Goal: Task Accomplishment & Management: Use online tool/utility

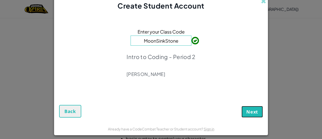
click at [243, 108] on button "Next" at bounding box center [252, 112] width 21 height 12
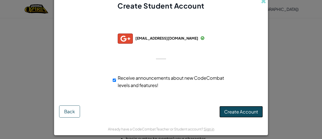
click at [237, 112] on span "Create Account" at bounding box center [241, 112] width 34 height 6
click at [228, 111] on button "Create Account" at bounding box center [242, 112] width 44 height 12
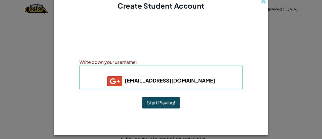
click at [157, 104] on button "Start Playing!" at bounding box center [161, 103] width 38 height 12
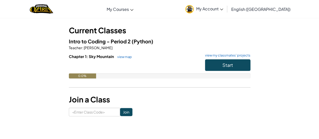
scroll to position [24, 0]
click at [154, 79] on div "Chapter 1: Sky Mountain view map view my classmates' projects Start 0.0%" at bounding box center [159, 69] width 181 height 32
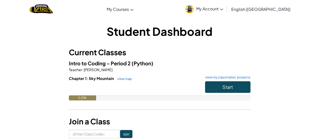
scroll to position [2, 0]
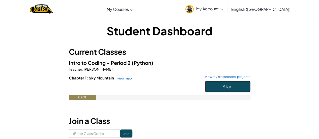
click at [211, 86] on button "Start" at bounding box center [227, 87] width 45 height 12
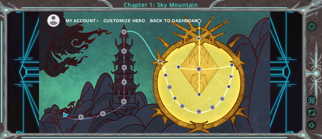
click at [164, 111] on div "My Account Customize Hero Back to Dashboard" at bounding box center [155, 72] width 232 height 122
click at [136, 18] on button "Customize Hero" at bounding box center [124, 21] width 42 height 8
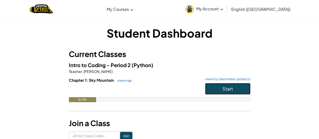
click at [208, 85] on button "Start" at bounding box center [227, 89] width 45 height 12
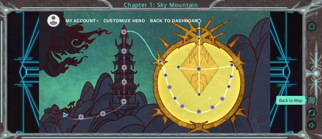
click at [315, 98] on button "Back to Map" at bounding box center [312, 100] width 10 height 10
drag, startPoint x: 177, startPoint y: 24, endPoint x: 179, endPoint y: 27, distance: 4.1
click at [179, 27] on ul "My Account Customize Hero Back to Dashboard" at bounding box center [159, 21] width 224 height 14
click at [127, 20] on button "Customize Hero" at bounding box center [124, 21] width 42 height 8
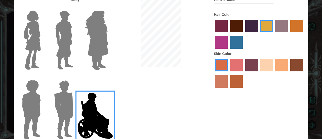
click at [100, 27] on img at bounding box center [96, 40] width 27 height 63
click at [108, 7] on input "Hero Amethyst" at bounding box center [108, 7] width 0 height 0
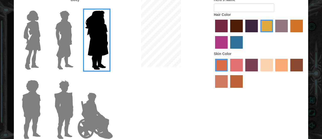
click at [70, 28] on img at bounding box center [64, 40] width 22 height 63
click at [76, 7] on input "Hero Lars" at bounding box center [76, 7] width 0 height 0
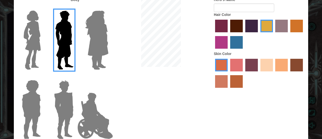
click at [41, 34] on img at bounding box center [32, 40] width 21 height 63
click at [43, 7] on input "Hero Connie" at bounding box center [43, 7] width 0 height 0
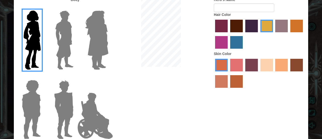
click at [103, 50] on img at bounding box center [96, 40] width 27 height 63
click at [108, 7] on input "Hero Amethyst" at bounding box center [108, 7] width 0 height 0
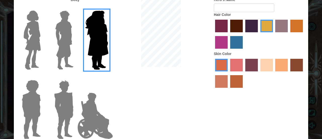
click at [251, 26] on label "hot purple hair color" at bounding box center [252, 26] width 13 height 13
click at [244, 34] on input "hot purple hair color" at bounding box center [244, 34] width 0 height 0
click at [237, 85] on label "smoke tree skin color" at bounding box center [236, 81] width 13 height 13
click at [229, 89] on input "smoke tree skin color" at bounding box center [229, 89] width 0 height 0
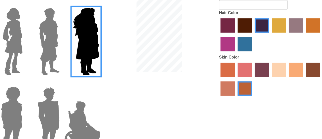
click at [41, 50] on img at bounding box center [32, 40] width 21 height 63
click at [43, 7] on input "Hero Connie" at bounding box center [43, 7] width 0 height 0
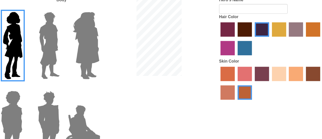
click at [238, 23] on label "maroon hair color" at bounding box center [236, 26] width 13 height 13
click at [229, 34] on input "maroon hair color" at bounding box center [229, 34] width 0 height 0
click at [296, 29] on label "gold drop hair color" at bounding box center [297, 26] width 13 height 13
click at [289, 34] on input "gold drop hair color" at bounding box center [289, 34] width 0 height 0
click at [239, 28] on label "maroon hair color" at bounding box center [236, 26] width 13 height 13
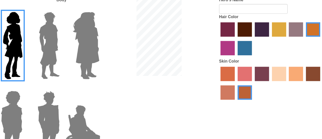
click at [229, 34] on input "maroon hair color" at bounding box center [229, 34] width 0 height 0
click at [249, 28] on label "hot purple hair color" at bounding box center [252, 26] width 13 height 13
click at [244, 34] on input "hot purple hair color" at bounding box center [244, 34] width 0 height 0
click at [241, 40] on label "lachmara hair color" at bounding box center [236, 42] width 13 height 13
click at [229, 50] on input "lachmara hair color" at bounding box center [229, 50] width 0 height 0
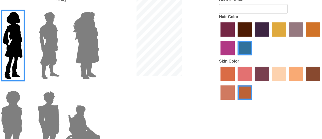
click at [222, 43] on label "medium red violet hair color" at bounding box center [221, 42] width 13 height 13
click at [304, 34] on input "medium red violet hair color" at bounding box center [304, 34] width 0 height 0
click at [276, 27] on label "bazaar hair color" at bounding box center [281, 26] width 13 height 13
click at [274, 34] on input "bazaar hair color" at bounding box center [274, 34] width 0 height 0
click at [264, 26] on label "tulip tree hair color" at bounding box center [267, 26] width 13 height 13
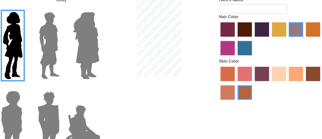
click at [259, 34] on input "tulip tree hair color" at bounding box center [259, 34] width 0 height 0
click at [253, 28] on label "hot purple hair color" at bounding box center [252, 26] width 13 height 13
click at [244, 34] on input "hot purple hair color" at bounding box center [244, 34] width 0 height 0
click at [280, 24] on label "bazaar hair color" at bounding box center [281, 26] width 13 height 13
click at [274, 34] on input "bazaar hair color" at bounding box center [274, 34] width 0 height 0
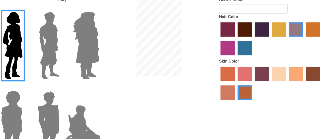
click at [234, 28] on label "maroon hair color" at bounding box center [236, 26] width 13 height 13
click at [229, 34] on input "maroon hair color" at bounding box center [229, 34] width 0 height 0
drag, startPoint x: 223, startPoint y: 27, endPoint x: 221, endPoint y: 22, distance: 5.8
click at [221, 22] on label "paprika hair color" at bounding box center [221, 26] width 13 height 13
click at [214, 34] on input "paprika hair color" at bounding box center [214, 34] width 0 height 0
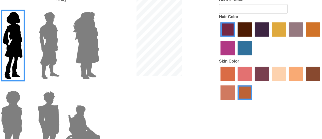
click at [238, 23] on label "maroon hair color" at bounding box center [236, 26] width 13 height 13
click at [229, 34] on input "maroon hair color" at bounding box center [229, 34] width 0 height 0
click at [263, 68] on label "sandy beach skin color" at bounding box center [267, 65] width 13 height 13
click at [259, 73] on input "sandy beach skin color" at bounding box center [259, 73] width 0 height 0
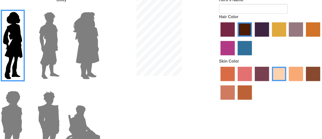
click at [231, 80] on label "smoke tree skin color" at bounding box center [236, 81] width 13 height 13
click at [229, 89] on input "smoke tree skin color" at bounding box center [229, 89] width 0 height 0
click at [88, 103] on img at bounding box center [96, 115] width 40 height 50
click at [108, 77] on input "Hero Jamie" at bounding box center [108, 77] width 0 height 0
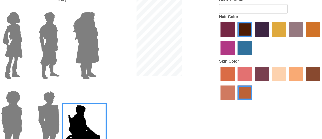
click at [66, 103] on img at bounding box center [63, 109] width 23 height 63
click at [76, 77] on input "Hero Garnet" at bounding box center [76, 77] width 0 height 0
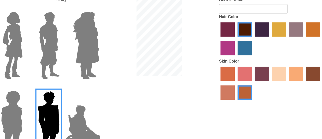
click at [40, 95] on img at bounding box center [31, 109] width 23 height 63
click at [43, 77] on input "Hero Steven" at bounding box center [43, 77] width 0 height 0
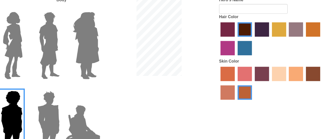
click at [77, 55] on div at bounding box center [63, 38] width 33 height 69
click at [97, 49] on img at bounding box center [96, 40] width 27 height 63
click at [108, 7] on input "Hero Amethyst" at bounding box center [108, 7] width 0 height 0
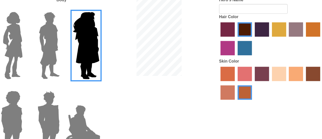
click at [65, 51] on img at bounding box center [64, 40] width 22 height 63
click at [76, 7] on input "Hero Lars" at bounding box center [76, 7] width 0 height 0
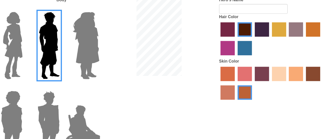
click at [38, 54] on img at bounding box center [32, 40] width 21 height 63
click at [43, 7] on input "Hero Connie" at bounding box center [43, 7] width 0 height 0
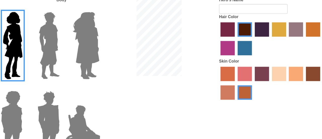
click at [105, 43] on img at bounding box center [96, 40] width 27 height 63
click at [108, 7] on input "Hero Amethyst" at bounding box center [108, 7] width 0 height 0
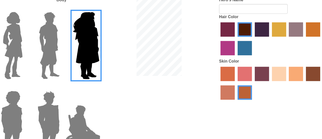
click at [40, 45] on img at bounding box center [32, 40] width 21 height 63
click at [43, 7] on input "Hero Connie" at bounding box center [43, 7] width 0 height 0
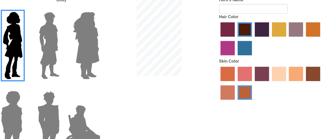
click at [220, 83] on label "burning sand skin color" at bounding box center [221, 81] width 13 height 13
click at [304, 73] on input "burning sand skin color" at bounding box center [304, 73] width 0 height 0
click at [291, 62] on label "karma skin color" at bounding box center [297, 65] width 13 height 13
click at [289, 73] on input "karma skin color" at bounding box center [289, 73] width 0 height 0
click at [292, 25] on label "gold drop hair color" at bounding box center [297, 26] width 13 height 13
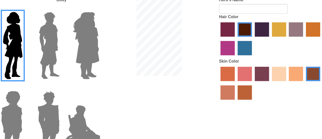
click at [289, 34] on input "gold drop hair color" at bounding box center [289, 34] width 0 height 0
click at [267, 25] on label "tulip tree hair color" at bounding box center [267, 26] width 13 height 13
click at [259, 34] on input "tulip tree hair color" at bounding box center [259, 34] width 0 height 0
click at [217, 70] on label "sorbus skin color" at bounding box center [221, 65] width 13 height 13
click at [214, 73] on input "sorbus skin color" at bounding box center [214, 73] width 0 height 0
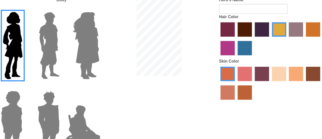
click at [219, 79] on label "burning sand skin color" at bounding box center [221, 81] width 13 height 13
click at [304, 73] on input "burning sand skin color" at bounding box center [304, 73] width 0 height 0
click at [218, 68] on label "sorbus skin color" at bounding box center [221, 65] width 13 height 13
click at [214, 73] on input "sorbus skin color" at bounding box center [214, 73] width 0 height 0
click at [237, 27] on label "maroon hair color" at bounding box center [236, 26] width 13 height 13
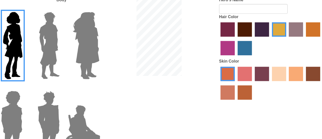
click at [229, 34] on input "maroon hair color" at bounding box center [229, 34] width 0 height 0
click at [250, 25] on label "hot purple hair color" at bounding box center [252, 26] width 13 height 13
click at [244, 34] on input "hot purple hair color" at bounding box center [244, 34] width 0 height 0
click at [299, 66] on label "karma skin color" at bounding box center [297, 65] width 13 height 13
click at [289, 73] on input "karma skin color" at bounding box center [289, 73] width 0 height 0
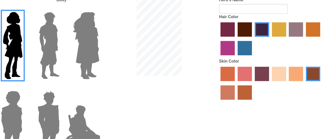
click at [284, 27] on label "bazaar hair color" at bounding box center [281, 26] width 13 height 13
click at [274, 34] on input "bazaar hair color" at bounding box center [274, 34] width 0 height 0
click at [234, 27] on label "maroon hair color" at bounding box center [236, 26] width 13 height 13
click at [229, 34] on input "maroon hair color" at bounding box center [229, 34] width 0 height 0
click at [225, 40] on label "medium red violet hair color" at bounding box center [221, 42] width 13 height 13
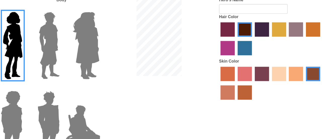
click at [304, 34] on input "medium red violet hair color" at bounding box center [304, 34] width 0 height 0
click at [238, 40] on label "lachmara hair color" at bounding box center [236, 42] width 13 height 13
click at [229, 50] on input "lachmara hair color" at bounding box center [229, 50] width 0 height 0
click at [229, 21] on div at bounding box center [259, 34] width 91 height 33
click at [235, 26] on label "maroon hair color" at bounding box center [236, 26] width 13 height 13
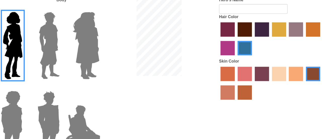
click at [229, 34] on input "maroon hair color" at bounding box center [229, 34] width 0 height 0
click at [250, 27] on label "hot purple hair color" at bounding box center [252, 26] width 13 height 13
click at [244, 34] on input "hot purple hair color" at bounding box center [244, 34] width 0 height 0
click at [202, 36] on div at bounding box center [161, 32] width 98 height 71
click at [237, 80] on label "smoke tree skin color" at bounding box center [236, 81] width 13 height 13
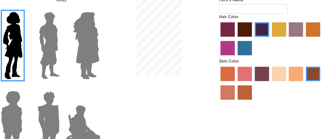
click at [229, 89] on input "smoke tree skin color" at bounding box center [229, 89] width 0 height 0
click at [200, 80] on div "Body Hero's Name Hair Color Skin Color" at bounding box center [161, 69] width 295 height 145
click at [106, 50] on img at bounding box center [96, 40] width 27 height 63
click at [108, 7] on input "Hero Amethyst" at bounding box center [108, 7] width 0 height 0
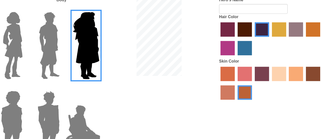
click at [58, 46] on img at bounding box center [64, 40] width 22 height 63
click at [76, 7] on input "Hero Lars" at bounding box center [76, 7] width 0 height 0
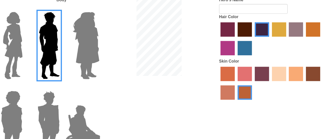
click at [43, 43] on div at bounding box center [30, 38] width 33 height 69
click at [38, 43] on img at bounding box center [32, 40] width 21 height 63
click at [43, 7] on input "Hero Connie" at bounding box center [43, 7] width 0 height 0
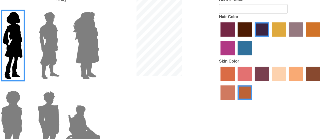
click at [298, 67] on label "karma skin color" at bounding box center [297, 65] width 13 height 13
click at [289, 73] on input "karma skin color" at bounding box center [289, 73] width 0 height 0
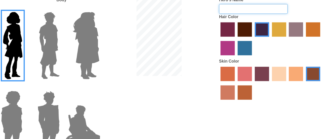
click at [231, 8] on input "Hero's Name" at bounding box center [244, 8] width 60 height 9
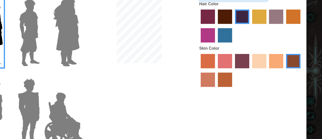
type input "Opal"
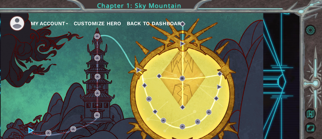
click at [225, 18] on ul "My Account Customize Hero Back to Dashboard" at bounding box center [159, 21] width 224 height 14
drag, startPoint x: 124, startPoint y: 22, endPoint x: 118, endPoint y: 17, distance: 8.3
click at [118, 17] on button "Customize Hero" at bounding box center [124, 21] width 42 height 8
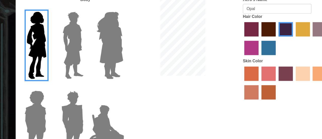
click at [87, 46] on img at bounding box center [96, 40] width 27 height 63
click at [108, 7] on input "Hero Amethyst" at bounding box center [108, 7] width 0 height 0
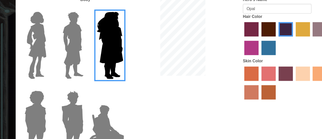
click at [32, 48] on img at bounding box center [32, 40] width 21 height 63
click at [43, 7] on input "Hero Connie" at bounding box center [43, 7] width 0 height 0
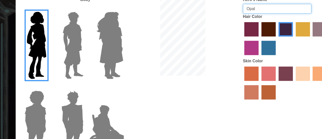
click at [227, 10] on input "Opal" at bounding box center [244, 8] width 60 height 9
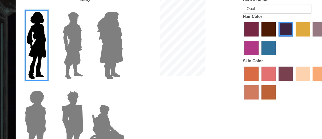
click at [94, 65] on img at bounding box center [96, 40] width 27 height 63
click at [108, 7] on input "Hero Amethyst" at bounding box center [108, 7] width 0 height 0
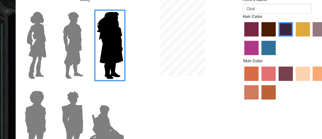
click at [33, 46] on img at bounding box center [32, 40] width 21 height 63
click at [43, 7] on input "Hero Connie" at bounding box center [43, 7] width 0 height 0
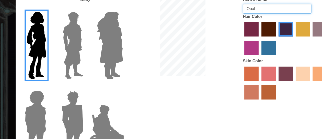
click at [238, 6] on input "Opal" at bounding box center [244, 8] width 60 height 9
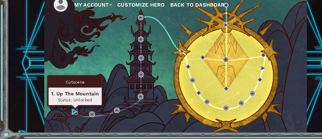
click at [65, 114] on img at bounding box center [65, 114] width 5 height 5
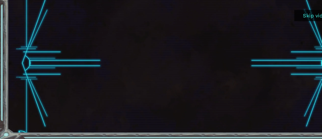
click at [27, 54] on div at bounding box center [155, 72] width 297 height 122
click at [268, 28] on button "Skip video" at bounding box center [278, 30] width 38 height 10
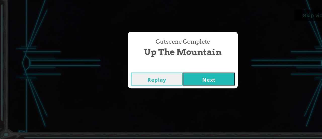
click at [181, 86] on button "Next" at bounding box center [184, 85] width 46 height 11
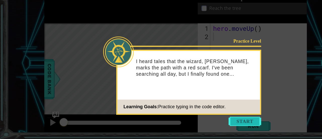
click at [214, 124] on button "Start" at bounding box center [215, 123] width 29 height 8
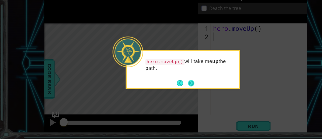
click at [166, 89] on button "Next" at bounding box center [169, 90] width 6 height 6
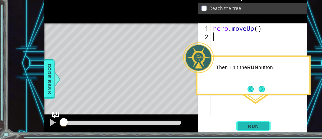
click at [222, 125] on span "Run" at bounding box center [223, 127] width 20 height 5
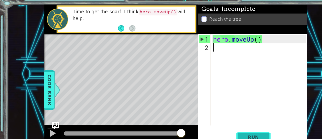
click at [216, 124] on button "Run" at bounding box center [223, 128] width 30 height 10
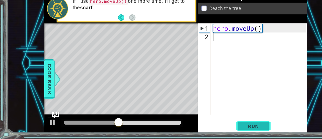
click at [214, 127] on span "Run" at bounding box center [223, 127] width 20 height 5
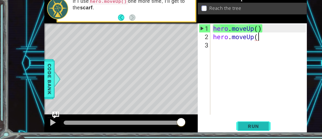
scroll to position [0, 2]
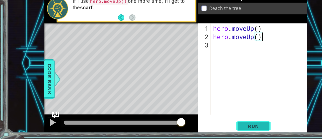
type textarea "hero.moveUp()"
click at [218, 128] on span "Run" at bounding box center [223, 127] width 20 height 5
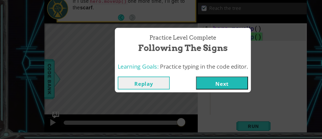
click at [194, 89] on button "Next" at bounding box center [196, 89] width 46 height 11
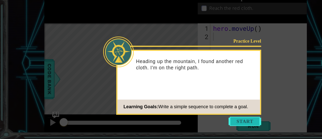
click at [205, 123] on button "Start" at bounding box center [215, 123] width 29 height 8
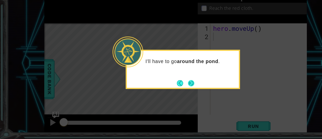
click at [168, 88] on button "Next" at bounding box center [169, 90] width 6 height 6
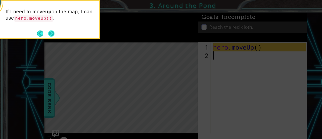
click at [45, 28] on button "Next" at bounding box center [45, 29] width 6 height 6
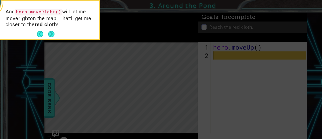
click at [45, 28] on button "Next" at bounding box center [45, 30] width 6 height 6
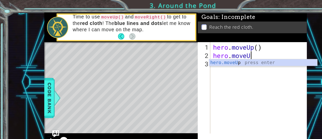
scroll to position [0, 1]
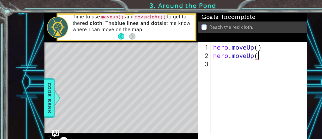
type textarea "hero.moveUp()"
click at [193, 60] on div "hero . moveUp ( ) hero . moveUp ( )" at bounding box center [229, 85] width 85 height 95
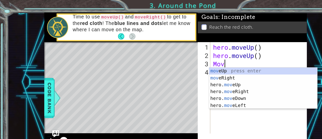
type textarea "Move"
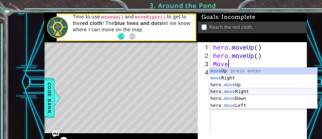
click at [203, 81] on div "move Up press enter move Right press enter hero. move Up press enter hero. move…" at bounding box center [231, 83] width 95 height 48
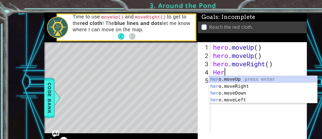
scroll to position [0, 0]
type textarea "H"
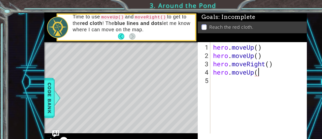
type textarea "hero.moveUp()"
click at [194, 70] on div "hero . moveUp ( ) hero . moveUp ( ) hero . moveRight ( ) hero . moveUp ( )" at bounding box center [229, 85] width 85 height 95
type textarea "H"
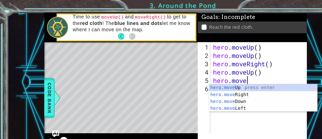
scroll to position [0, 1]
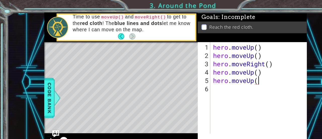
type textarea "hero.moveUp()"
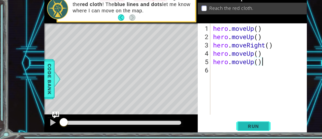
type textarea "hero.moveUp()"
click at [221, 128] on span "Run" at bounding box center [223, 127] width 20 height 5
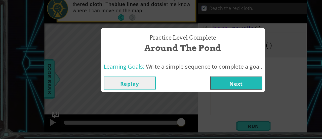
click at [201, 89] on button "Next" at bounding box center [208, 89] width 46 height 11
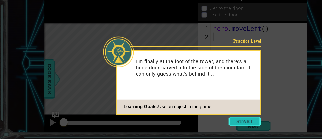
click at [216, 123] on button "Start" at bounding box center [215, 123] width 29 height 8
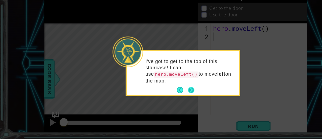
click at [171, 93] on button "Next" at bounding box center [169, 96] width 6 height 6
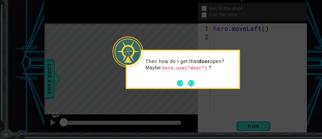
click at [171, 87] on button "Next" at bounding box center [169, 90] width 6 height 6
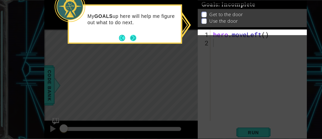
click at [116, 44] on button "Next" at bounding box center [118, 45] width 6 height 6
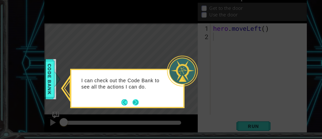
click at [119, 105] on button "Next" at bounding box center [120, 107] width 6 height 6
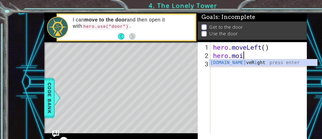
scroll to position [0, 1]
type textarea "hero.moveLeft()"
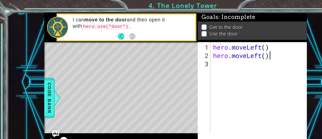
scroll to position [0, 2]
click at [191, 57] on div "hero . moveLeft ( ) hero . moveLeft ( )" at bounding box center [229, 85] width 85 height 95
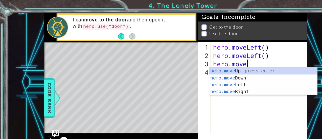
scroll to position [0, 1]
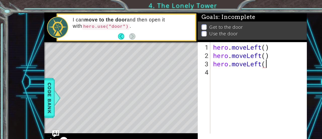
type textarea "hero.moveLeft()"
click at [191, 64] on div "hero . moveLeft ( ) hero . moveLeft ( ) hero . moveLeft ( )" at bounding box center [229, 85] width 85 height 95
type textarea "H"
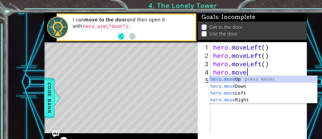
scroll to position [0, 1]
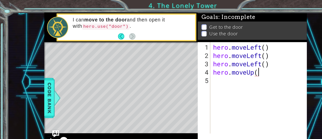
type textarea "hero.moveUp()"
click at [192, 71] on div "hero . moveLeft ( ) hero . moveLeft ( ) hero . moveLeft ( ) hero . moveUp ( )" at bounding box center [229, 85] width 85 height 95
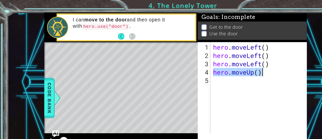
drag, startPoint x: 187, startPoint y: 64, endPoint x: 232, endPoint y: 65, distance: 44.8
click at [232, 65] on div "hero . moveLeft ( ) hero . moveLeft ( ) hero . moveLeft ( ) hero . moveUp ( )" at bounding box center [229, 85] width 85 height 95
type textarea "hero.moveUp()"
click at [201, 72] on div "hero . moveLeft ( ) hero . moveLeft ( ) hero . moveLeft ( ) hero . moveUp ( )" at bounding box center [229, 85] width 85 height 95
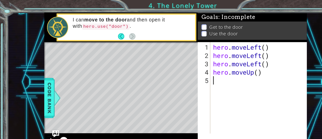
paste textarea "hero.moveUp()"
type textarea "hero.moveUp()"
click at [187, 77] on div "hero . moveLeft ( ) hero . moveLeft ( ) hero . moveLeft ( ) hero . moveUp ( ) h…" at bounding box center [229, 85] width 85 height 95
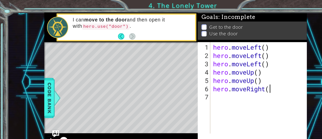
scroll to position [0, 2]
type textarea "hero.moveRight()"
click at [191, 87] on div "hero . moveLeft ( ) hero . moveLeft ( ) hero . moveLeft ( ) hero . moveUp ( ) h…" at bounding box center [229, 85] width 85 height 95
type textarea "hero.moveRight()"
click at [196, 93] on div "hero . moveLeft ( ) hero . moveLeft ( ) hero . moveLeft ( ) hero . moveUp ( ) h…" at bounding box center [229, 85] width 85 height 95
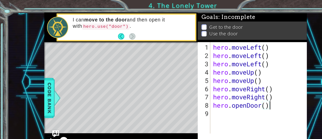
scroll to position [0, 0]
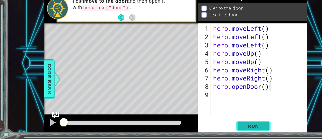
click at [223, 127] on span "Run" at bounding box center [223, 127] width 20 height 5
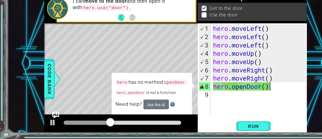
click at [242, 92] on div "hero . moveLeft ( ) hero . moveLeft ( ) hero . moveLeft ( ) hero . moveUp ( ) h…" at bounding box center [229, 85] width 85 height 95
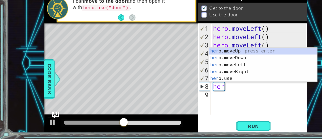
type textarea "h"
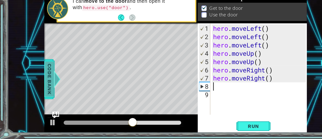
click at [43, 80] on span "Code Bank" at bounding box center [39, 86] width 8 height 31
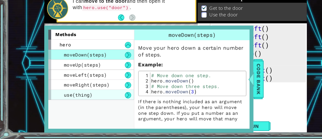
click at [90, 98] on div "use(thing)" at bounding box center [81, 99] width 76 height 9
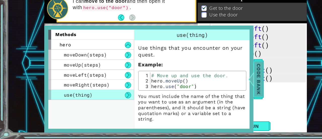
click at [221, 85] on div at bounding box center [218, 86] width 6 height 15
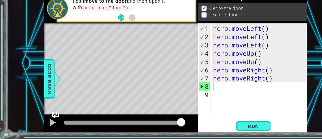
click at [203, 91] on div "hero . moveLeft ( ) hero . moveLeft ( ) hero . moveLeft ( ) hero . moveUp ( ) h…" at bounding box center [229, 85] width 85 height 95
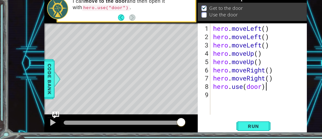
scroll to position [0, 2]
click at [224, 126] on span "Run" at bounding box center [223, 127] width 20 height 5
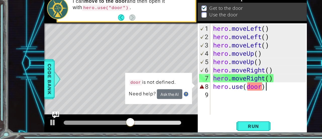
click at [239, 95] on div "hero . moveLeft ( ) hero . moveLeft ( ) hero . moveLeft ( ) hero . moveUp ( ) h…" at bounding box center [229, 85] width 85 height 95
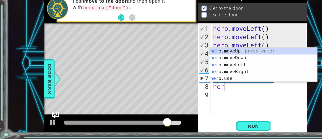
scroll to position [0, 0]
type textarea "h"
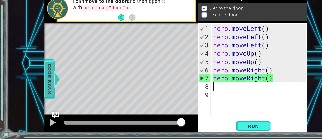
click at [40, 83] on span "Code Bank" at bounding box center [42, 86] width 8 height 31
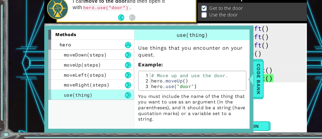
type textarea "hero.use("door")"
drag, startPoint x: 169, startPoint y: 92, endPoint x: 156, endPoint y: 91, distance: 13.9
click at [156, 91] on div "# Move up and use the door. hero . moveUp ( ) hero . use ( "door" )" at bounding box center [173, 92] width 83 height 24
drag, startPoint x: 169, startPoint y: 92, endPoint x: 133, endPoint y: 92, distance: 36.5
click at [133, 92] on div "# Move up and use the door. hero . moveUp ( ) hero . use ( "door" )" at bounding box center [173, 92] width 83 height 24
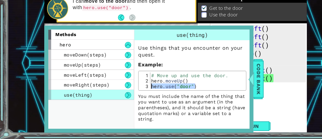
click at [244, 96] on div "hero . moveLeft ( ) hero . moveLeft ( ) hero . moveLeft ( ) hero . moveUp ( ) h…" at bounding box center [229, 85] width 85 height 95
click at [241, 97] on div "hero . moveLeft ( ) hero . moveLeft ( ) hero . moveLeft ( ) hero . moveUp ( ) h…" at bounding box center [229, 85] width 85 height 95
click at [221, 90] on div at bounding box center [217, 86] width 6 height 15
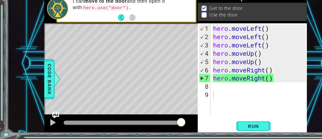
type textarea "hero.moveRight()"
click at [243, 85] on div "hero . moveLeft ( ) hero . moveLeft ( ) hero . moveLeft ( ) hero . moveUp ( ) h…" at bounding box center [229, 85] width 85 height 95
click at [191, 93] on div "hero . moveLeft ( ) hero . moveLeft ( ) hero . moveLeft ( ) hero . moveUp ( ) h…" at bounding box center [229, 85] width 85 height 95
paste textarea "hero.use("door")"
type textarea "hero.use("door")"
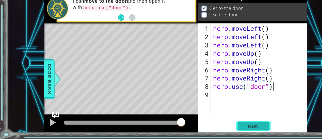
click at [226, 127] on span "Run" at bounding box center [223, 127] width 20 height 5
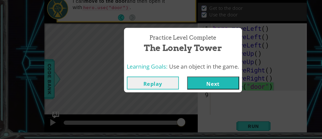
click at [192, 89] on button "Next" at bounding box center [188, 89] width 46 height 11
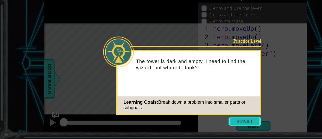
click at [202, 121] on button "Start" at bounding box center [215, 123] width 29 height 8
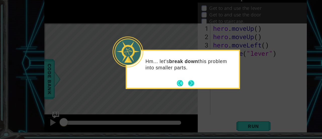
click at [169, 91] on button "Next" at bounding box center [168, 89] width 6 height 6
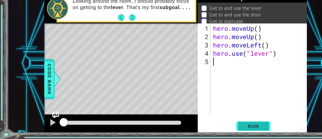
click at [222, 129] on span "Run" at bounding box center [223, 127] width 20 height 5
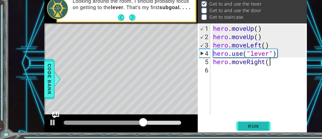
type textarea "hero.moveRight()"
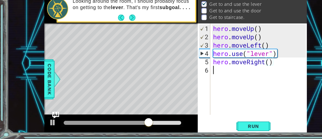
click at [191, 80] on div "hero . moveUp ( ) hero . moveUp ( ) hero . moveLeft ( ) hero . use ( "lever" ) …" at bounding box center [229, 85] width 85 height 95
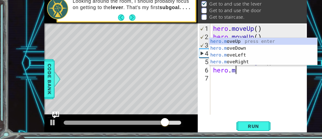
type textarea "[DOMAIN_NAME]"
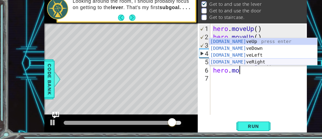
click at [204, 70] on div "[DOMAIN_NAME] veUp press enter [DOMAIN_NAME] veDown press enter [DOMAIN_NAME] v…" at bounding box center [231, 68] width 95 height 36
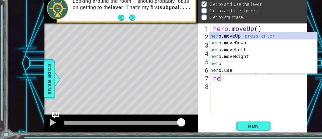
type textarea "hero"
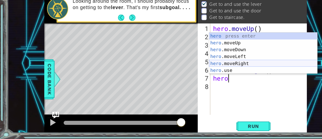
click at [207, 71] on div "hero press enter hero .moveUp press enter hero .moveDown press enter hero .move…" at bounding box center [231, 69] width 95 height 48
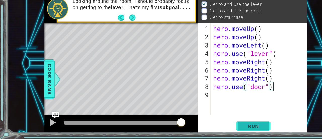
type textarea "hero.use("door")"
click at [216, 125] on span "Run" at bounding box center [223, 127] width 20 height 5
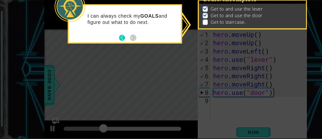
click at [108, 45] on button "Back" at bounding box center [110, 45] width 10 height 6
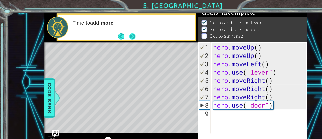
click at [117, 33] on button "Next" at bounding box center [117, 32] width 6 height 6
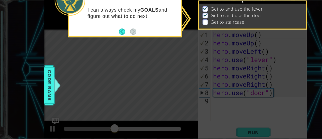
click at [182, 29] on p at bounding box center [181, 30] width 5 height 5
click at [107, 59] on icon at bounding box center [161, 69] width 322 height 139
click at [107, 39] on button "Back" at bounding box center [110, 39] width 10 height 6
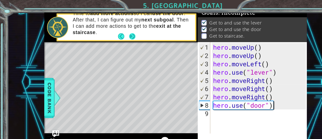
click at [118, 32] on button "Next" at bounding box center [117, 32] width 8 height 8
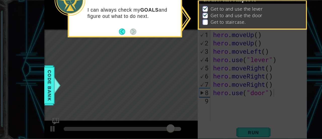
click at [181, 30] on p at bounding box center [181, 30] width 5 height 5
click at [107, 38] on button "Back" at bounding box center [110, 39] width 10 height 6
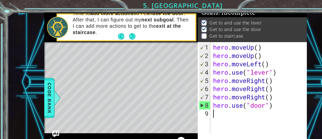
click at [196, 101] on div "hero . moveUp ( ) hero . moveUp ( ) hero . moveLeft ( ) hero . use ( "lever" ) …" at bounding box center [229, 85] width 85 height 95
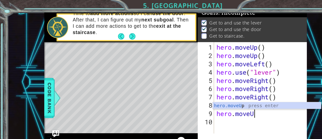
scroll to position [0, 1]
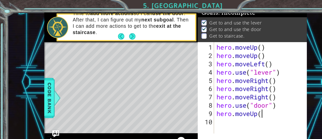
type textarea "hero.moveUp()"
click at [197, 104] on div "hero . moveUp ( ) hero . moveUp ( ) hero . moveLeft ( ) hero . use ( "lever" ) …" at bounding box center [231, 85] width 82 height 95
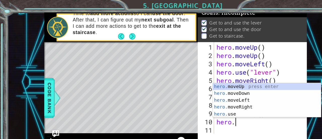
scroll to position [0, 1]
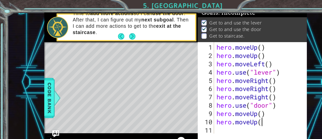
type textarea "hero.moveUp()"
click at [194, 112] on div "hero . moveUp ( ) hero . moveUp ( ) hero . moveLeft ( ) hero . use ( "lever" ) …" at bounding box center [231, 85] width 82 height 95
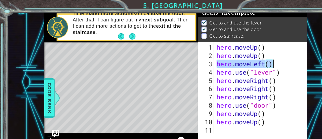
drag, startPoint x: 192, startPoint y: 59, endPoint x: 248, endPoint y: 54, distance: 56.1
click at [248, 54] on div "hero . moveUp ( ) hero . moveUp ( ) hero . moveLeft ( ) hero . use ( "lever" ) …" at bounding box center [231, 85] width 82 height 95
type textarea "hero.moveLeft()"
click at [192, 117] on div "hero . moveUp ( ) hero . moveUp ( ) hero . moveLeft ( ) hero . use ( "lever" ) …" at bounding box center [231, 85] width 82 height 95
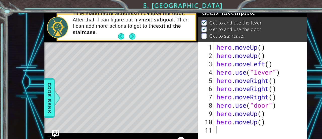
paste textarea "hero.moveLeft()"
type textarea "hero.moveLeft()"
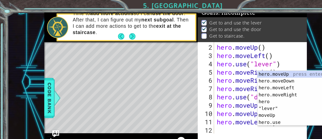
scroll to position [7, 0]
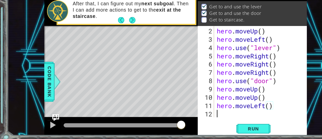
click at [192, 117] on div "hero . moveUp ( ) hero . moveLeft ( ) hero . use ( "lever" ) hero . moveRight (…" at bounding box center [229, 85] width 78 height 95
paste textarea "hero.moveLeft()"
type textarea "hero.moveLeft()"
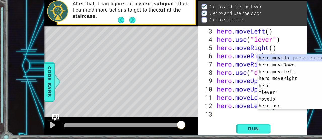
click at [194, 114] on div "hero . moveLeft ( ) hero . use ( "lever" ) hero . moveRight ( ) hero . moveRigh…" at bounding box center [229, 85] width 78 height 95
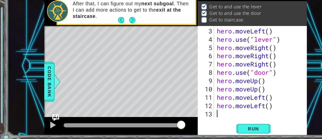
paste textarea "hero.moveLeft()"
type textarea "hero.moveLeft()"
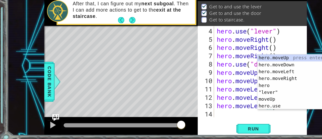
click at [194, 114] on div "hero . use ( "lever" ) hero . moveRight ( ) hero . moveRight ( ) hero . moveRig…" at bounding box center [229, 85] width 78 height 95
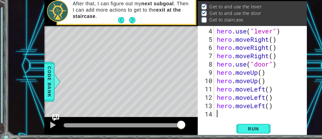
scroll to position [29, 0]
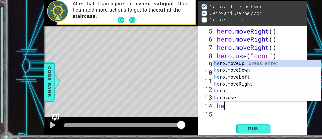
type textarea "hero"
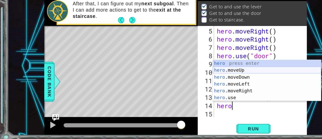
click at [199, 75] on div "hero press enter hero .moveUp press enter hero .moveDown press enter hero .move…" at bounding box center [235, 91] width 95 height 48
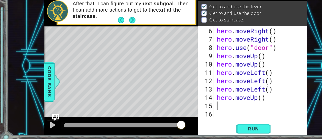
scroll to position [36, 0]
click at [217, 129] on span "Run" at bounding box center [223, 127] width 20 height 5
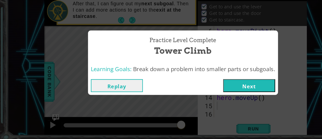
click at [215, 92] on button "Next" at bounding box center [220, 89] width 46 height 11
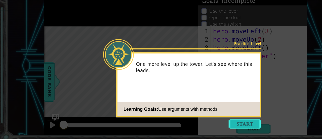
click at [214, 123] on button "Start" at bounding box center [215, 123] width 29 height 8
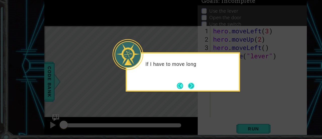
click at [169, 92] on button "Next" at bounding box center [169, 90] width 6 height 6
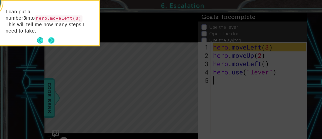
click at [43, 33] on button "Next" at bounding box center [45, 36] width 6 height 6
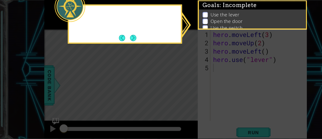
click at [43, 40] on icon at bounding box center [161, 69] width 322 height 139
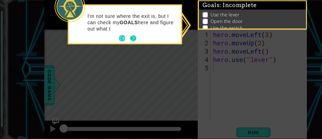
click at [117, 44] on button "Next" at bounding box center [117, 45] width 8 height 8
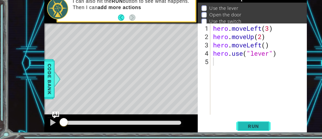
click at [229, 128] on span "Run" at bounding box center [223, 127] width 20 height 5
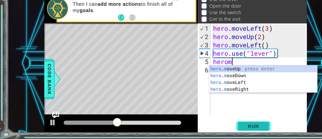
scroll to position [0, 1]
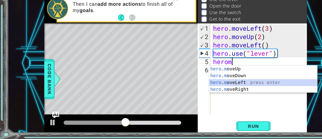
click at [202, 91] on div "hero . m oveUp press enter hero . m oveDown press enter hero . m oveLeft press …" at bounding box center [231, 92] width 95 height 36
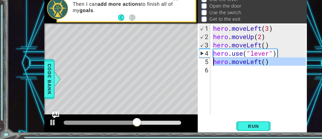
click at [182, 73] on div "5" at bounding box center [180, 70] width 10 height 7
type textarea "hero.moveLeft()"
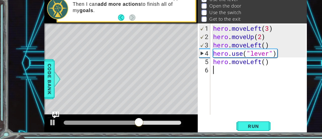
click at [191, 80] on div "hero . moveLeft ( 3 ) hero . moveUp ( 2 ) hero . moveLeft ( ) hero . use ( "lev…" at bounding box center [229, 85] width 85 height 95
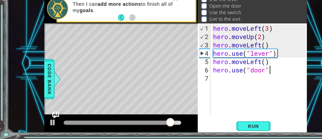
scroll to position [0, 2]
type textarea "hero.use("door")"
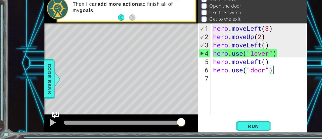
click at [192, 85] on div "hero . moveLeft ( 3 ) hero . moveUp ( 2 ) hero . moveLeft ( ) hero . use ( "lev…" at bounding box center [229, 85] width 85 height 95
click at [227, 129] on span "Run" at bounding box center [223, 127] width 20 height 5
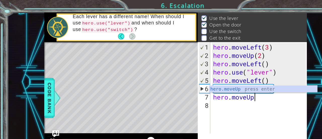
scroll to position [0, 2]
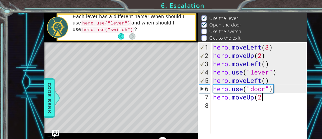
type textarea "hero.moveUp(2)"
click at [193, 101] on div "hero . moveLeft ( 3 ) hero . moveUp ( 2 ) hero . moveLeft ( ) hero . use ( "lev…" at bounding box center [229, 85] width 85 height 95
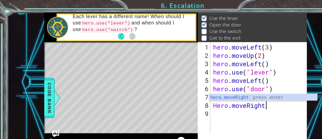
scroll to position [0, 2]
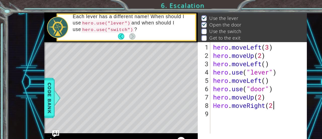
type textarea "Hero.moveRight(2)"
click at [193, 101] on div "hero . moveLeft ( 3 ) hero . moveUp ( 2 ) hero . moveLeft ( ) hero . use ( "lev…" at bounding box center [229, 85] width 85 height 95
click at [191, 92] on div "hero . moveLeft ( 3 ) hero . moveUp ( 2 ) hero . moveLeft ( ) hero . use ( "lev…" at bounding box center [229, 85] width 85 height 95
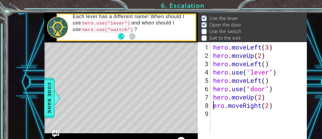
type textarea "hero.moveRight(2)"
click at [194, 99] on div "hero . moveLeft ( 3 ) hero . moveUp ( 2 ) hero . moveLeft ( ) hero . use ( "lev…" at bounding box center [229, 85] width 85 height 95
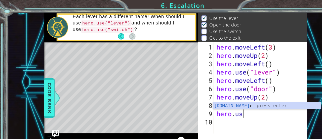
scroll to position [0, 1]
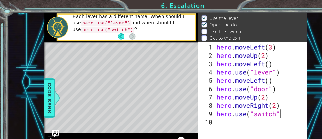
type textarea "hero.use("switch")"
click at [196, 108] on div "hero . moveLeft ( 3 ) hero . moveUp ( 2 ) hero . moveLeft ( ) hero . use ( "lev…" at bounding box center [231, 85] width 82 height 95
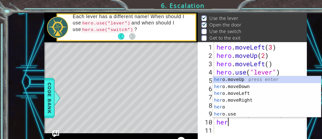
scroll to position [0, 0]
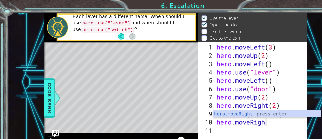
type textarea "hero.moveRight"
click at [197, 116] on div "hero . moveLeft ( 3 ) hero . moveUp ( 2 ) hero . moveLeft ( ) hero . use ( "lev…" at bounding box center [231, 85] width 82 height 95
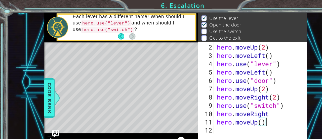
scroll to position [0, 0]
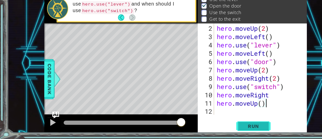
click at [220, 126] on span "Run" at bounding box center [223, 127] width 20 height 5
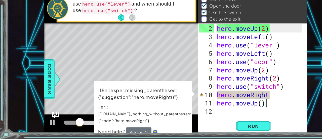
click at [228, 102] on div "hero . moveUp ( 2 ) hero . moveLeft ( ) hero . use ( "lever" ) hero . moveLeft …" at bounding box center [229, 85] width 78 height 95
click at [240, 102] on div "hero . moveUp ( 2 ) hero . moveLeft ( ) hero . use ( "lever" ) hero . moveLeft …" at bounding box center [229, 85] width 78 height 95
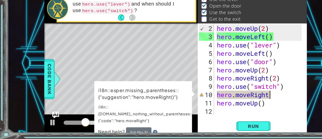
type textarea "hero.moveRight()"
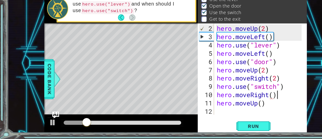
scroll to position [0, 2]
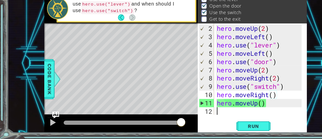
click at [205, 116] on div "hero . moveUp ( 2 ) hero . moveLeft ( ) hero . use ( "lever" ) hero . moveLeft …" at bounding box center [229, 85] width 78 height 95
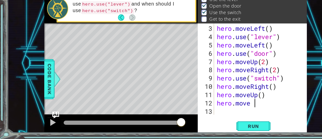
scroll to position [0, 1]
type textarea "hero.moveLeft(2)"
click at [203, 117] on div "hero . moveLeft ( ) hero . use ( "lever" ) hero . moveLeft ( ) hero . use ( "do…" at bounding box center [229, 85] width 78 height 95
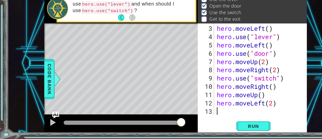
type textarea "H"
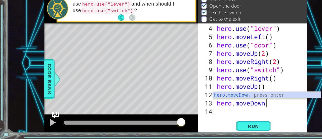
scroll to position [0, 2]
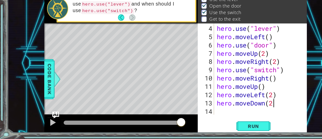
type textarea "hero.moveDown(2)"
click at [191, 110] on div "hero . use ( "lever" ) hero . moveLeft ( ) hero . use ( "door" ) hero . moveUp …" at bounding box center [229, 85] width 78 height 95
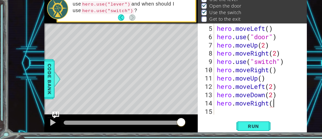
type textarea "hero.moveRight()"
click at [202, 115] on div "hero . moveLeft ( ) hero . use ( "door" ) hero . moveUp ( 2 ) hero . moveRight …" at bounding box center [229, 85] width 78 height 95
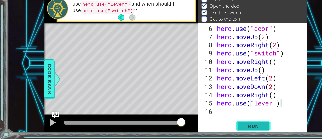
type textarea "hero.use("lever")"
click at [217, 126] on span "Run" at bounding box center [223, 127] width 20 height 5
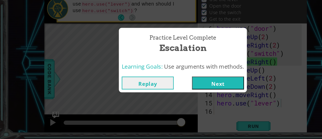
click at [188, 90] on button "Next" at bounding box center [192, 89] width 46 height 11
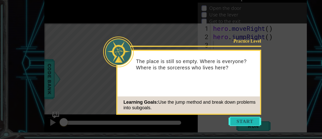
click at [212, 125] on button "Start" at bounding box center [215, 123] width 29 height 8
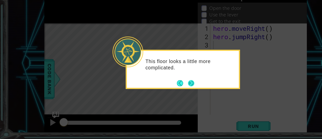
click at [167, 89] on button "Next" at bounding box center [168, 90] width 6 height 6
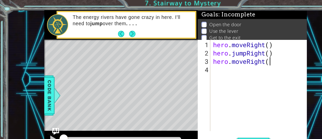
scroll to position [0, 2]
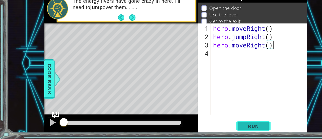
type textarea "hero.moveRight()"
click at [225, 128] on span "Run" at bounding box center [223, 127] width 20 height 5
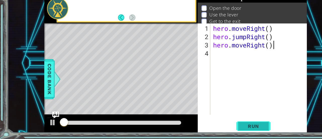
scroll to position [0, 0]
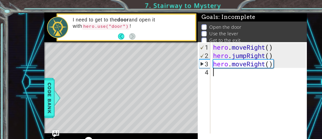
click at [194, 67] on div "hero . moveRight ( ) hero . jumpRight ( ) hero . moveRight ( )" at bounding box center [229, 85] width 85 height 95
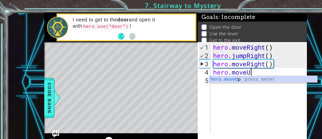
scroll to position [0, 1]
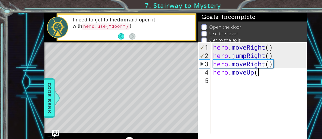
type textarea "hero.moveUp()"
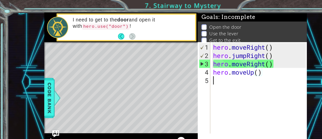
click at [200, 71] on div "hero . moveRight ( ) hero . jumpRight ( ) hero . moveRight ( ) hero . moveUp ( )" at bounding box center [229, 85] width 85 height 95
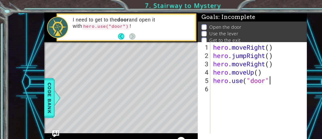
scroll to position [0, 2]
type textarea "hero.use("door")"
click at [192, 78] on div "hero . moveRight ( ) hero . jumpRight ( ) hero . moveRight ( ) hero . moveUp ( …" at bounding box center [229, 85] width 85 height 95
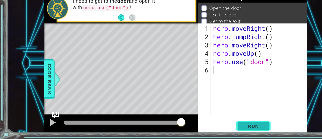
click at [230, 129] on span "Run" at bounding box center [223, 127] width 20 height 5
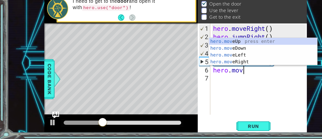
scroll to position [0, 1]
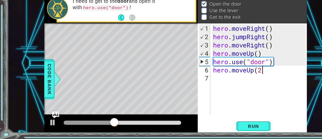
type textarea "hero.moveUp(2)"
click at [206, 87] on div "hero . moveRight ( ) hero . jumpRight ( ) hero . moveRight ( ) hero . moveUp ( …" at bounding box center [229, 85] width 85 height 95
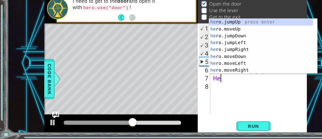
scroll to position [0, 0]
type textarea "H"
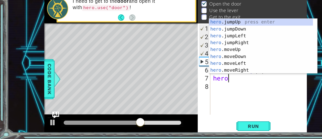
scroll to position [0, 1]
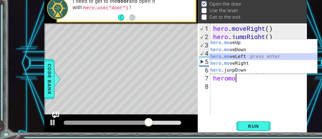
click at [205, 68] on div "hero . mo veUp press enter hero . mo veDown press enter hero . mo veLeft press …" at bounding box center [231, 72] width 95 height 42
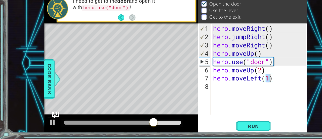
type textarea "hero.moveLeft()"
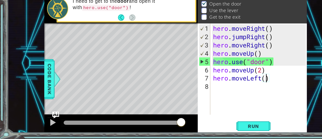
click at [200, 94] on div "hero . moveRight ( ) hero . jumpRight ( ) hero . moveRight ( ) hero . moveUp ( …" at bounding box center [229, 85] width 85 height 95
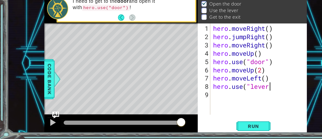
scroll to position [0, 2]
type textarea "hero.use("lever")"
click at [192, 99] on div "hero . moveRight ( ) hero . jumpRight ( ) hero . moveRight ( ) hero . moveUp ( …" at bounding box center [229, 85] width 85 height 95
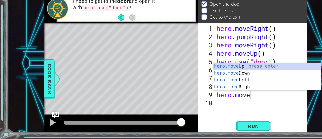
scroll to position [0, 1]
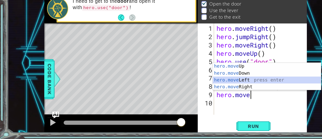
click at [218, 86] on div "hero.move Up press enter hero.move Down press enter hero.move Left press enter …" at bounding box center [235, 90] width 95 height 36
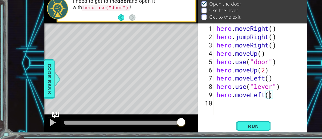
type textarea "hero.moveLeft(2)"
click at [188, 110] on div "10" at bounding box center [181, 106] width 13 height 7
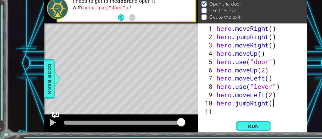
type textarea "hero.jumpRight()"
click at [195, 114] on div "hero . moveRight ( ) hero . jumpRight ( ) hero . moveRight ( ) hero . moveUp ( …" at bounding box center [231, 85] width 82 height 95
click at [217, 126] on span "Run" at bounding box center [223, 127] width 20 height 5
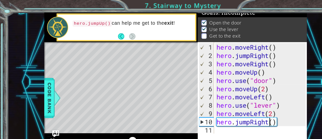
click at [238, 110] on div "hero . moveRight ( ) hero . jumpRight ( ) hero . moveRight ( ) hero . moveUp ( …" at bounding box center [231, 85] width 82 height 95
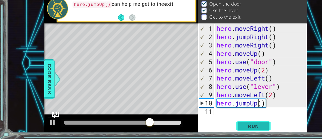
type textarea "hero.jumpUp()"
click at [231, 128] on span "Run" at bounding box center [223, 127] width 20 height 5
click at [211, 115] on div "hero . moveRight ( ) hero . jumpRight ( ) hero . moveRight ( ) hero . moveUp ( …" at bounding box center [231, 85] width 82 height 95
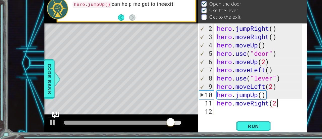
scroll to position [0, 2]
type textarea "hero.moveRight(2)"
click at [201, 116] on div "hero . jumpRight ( ) hero . moveRight ( ) hero . moveUp ( ) hero . use ( "door"…" at bounding box center [229, 85] width 78 height 95
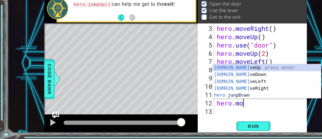
scroll to position [0, 1]
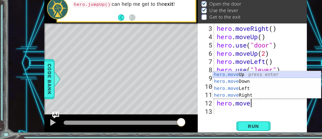
click at [196, 82] on div "hero.move Up press enter hero.move Down press enter hero.move Left press enter …" at bounding box center [235, 97] width 95 height 36
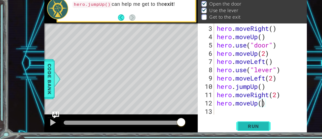
type textarea "hero.moveUp()"
click at [232, 126] on span "Run" at bounding box center [223, 127] width 20 height 5
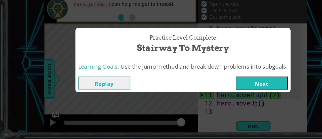
click at [237, 90] on button "Next" at bounding box center [231, 89] width 46 height 11
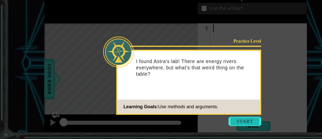
click at [220, 124] on button "Start" at bounding box center [215, 123] width 29 height 8
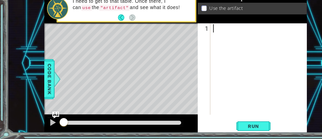
type textarea "m"
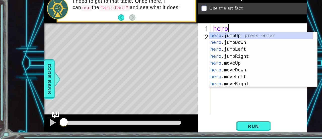
scroll to position [0, 1]
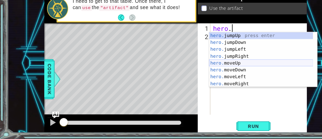
click at [217, 72] on div "hero. jumpUp press enter hero. jumpDown press enter hero. jumpLeft press enter …" at bounding box center [230, 75] width 92 height 60
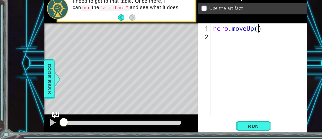
type textarea "hero.moveUp(2)"
click at [197, 58] on div "hero . moveUp ( 2 )" at bounding box center [229, 85] width 85 height 95
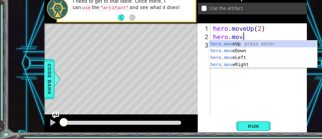
scroll to position [0, 1]
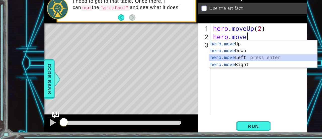
click at [206, 66] on div "hero.move Up press enter hero.move Down press enter hero.move Left press enter …" at bounding box center [231, 70] width 95 height 36
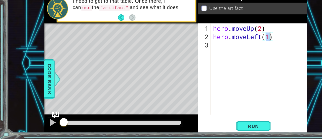
type textarea "hero.moveLeft()"
click at [198, 57] on div "hero . moveUp ( 2 ) hero . moveLeft ( )" at bounding box center [229, 85] width 85 height 95
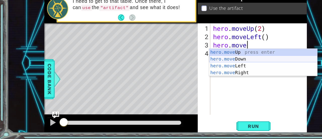
click at [216, 66] on div "hero.move Up press enter hero.move Down press enter hero.move Left press enter …" at bounding box center [231, 77] width 95 height 36
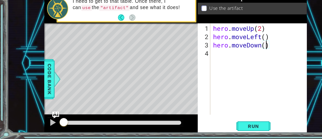
type textarea "hero.moveDown(2)"
click at [197, 62] on div "hero . moveUp ( 2 ) hero . moveLeft ( ) hero . moveDown ( 2 )" at bounding box center [229, 85] width 85 height 95
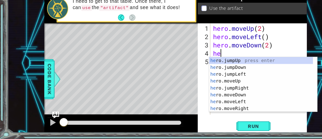
type textarea "hero"
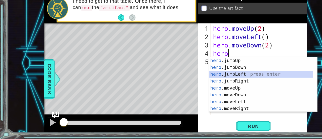
click at [209, 82] on div "hero .jumpUp press enter hero .jumpDown press enter hero .jumpLeft press enter …" at bounding box center [230, 97] width 92 height 60
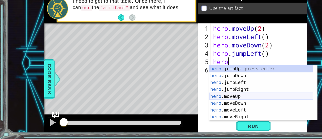
click at [218, 101] on div "hero .jumpUp press enter hero .jumpDown press enter hero .jumpLeft press enter …" at bounding box center [230, 104] width 92 height 60
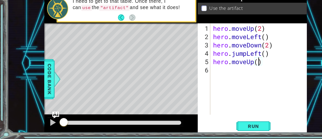
type textarea "hero.moveUp(2)"
click at [194, 83] on div "hero . moveUp ( 2 ) hero . moveLeft ( ) hero . moveDown ( 2 ) hero . jumpLeft (…" at bounding box center [229, 85] width 85 height 95
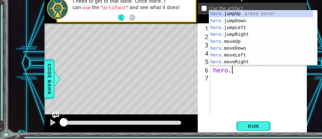
scroll to position [0, 1]
click at [213, 71] on div "hero. jumpUp press enter hero. jumpDown press enter hero. jumpLeft press enter …" at bounding box center [230, 56] width 92 height 60
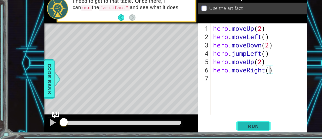
type textarea "hero.moveRight()"
click at [234, 127] on button "Run" at bounding box center [223, 128] width 30 height 10
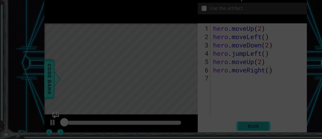
scroll to position [0, 0]
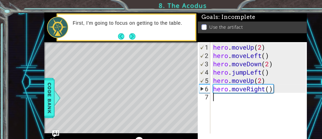
click at [203, 93] on div "hero . moveUp ( 2 ) hero . moveLeft ( ) hero . moveDown ( 2 ) hero . jumpLeft (…" at bounding box center [229, 85] width 85 height 95
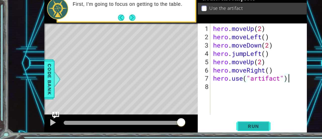
type textarea "hero.use("artifact")"
click at [228, 128] on span "Run" at bounding box center [223, 127] width 20 height 5
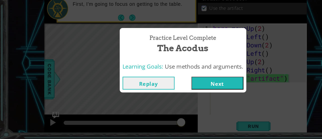
click at [190, 85] on button "Next" at bounding box center [192, 89] width 46 height 11
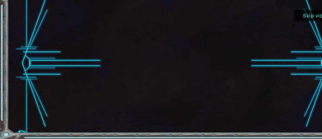
click at [149, 67] on div at bounding box center [154, 72] width 217 height 122
click at [267, 31] on button "Skip video" at bounding box center [278, 30] width 38 height 10
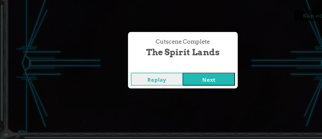
click at [186, 84] on button "Next" at bounding box center [184, 85] width 46 height 11
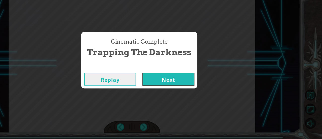
click at [188, 85] on button "Next" at bounding box center [187, 85] width 46 height 11
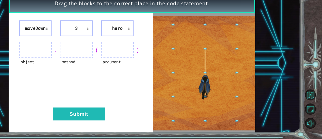
click at [188, 85] on img at bounding box center [218, 80] width 90 height 101
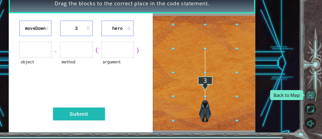
click at [315, 97] on button "Back to Map" at bounding box center [312, 100] width 10 height 10
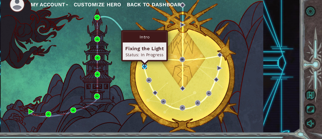
click at [165, 75] on img at bounding box center [165, 75] width 5 height 5
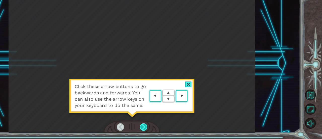
click at [165, 128] on div at bounding box center [165, 128] width 7 height 7
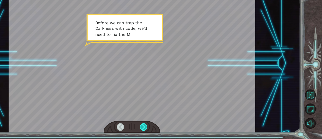
click at [164, 128] on div at bounding box center [165, 128] width 7 height 7
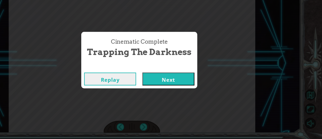
click at [182, 81] on button "Next" at bounding box center [187, 85] width 46 height 11
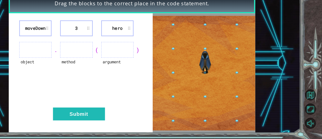
click at [66, 57] on ul at bounding box center [69, 60] width 28 height 14
click at [73, 61] on ul at bounding box center [69, 60] width 28 height 14
click at [219, 74] on img at bounding box center [218, 80] width 90 height 101
click at [219, 67] on img at bounding box center [218, 80] width 90 height 101
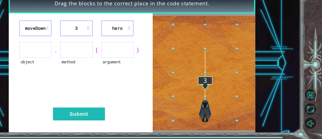
click at [247, 122] on img at bounding box center [218, 80] width 90 height 101
click at [104, 113] on button "Submit" at bounding box center [108, 116] width 46 height 11
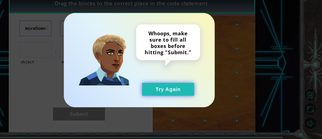
click at [172, 94] on button "Try Again" at bounding box center [187, 94] width 46 height 11
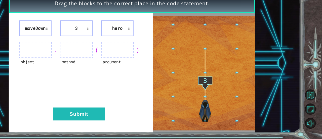
click at [60, 58] on ul at bounding box center [69, 60] width 28 height 14
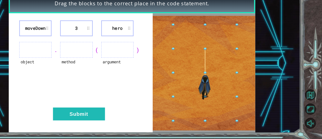
click at [65, 42] on li "moveDown" at bounding box center [69, 41] width 28 height 14
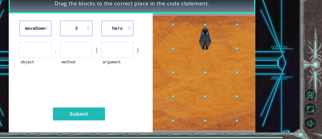
click at [112, 38] on li "3" at bounding box center [105, 41] width 28 height 14
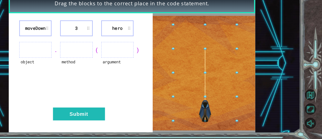
click at [142, 40] on li "hero" at bounding box center [142, 41] width 28 height 14
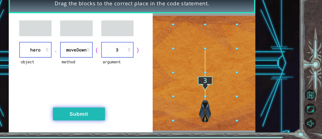
click at [108, 118] on button "Submit" at bounding box center [108, 116] width 46 height 11
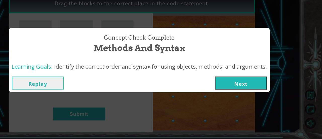
click at [259, 91] on button "Next" at bounding box center [251, 89] width 46 height 11
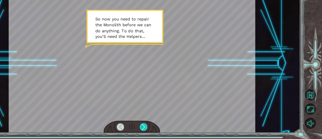
click at [165, 127] on div at bounding box center [165, 128] width 7 height 7
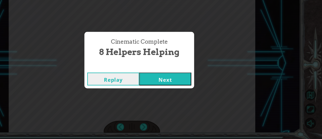
click at [176, 84] on button "Next" at bounding box center [184, 85] width 46 height 11
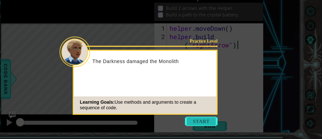
click at [209, 125] on button "Start" at bounding box center [215, 123] width 29 height 8
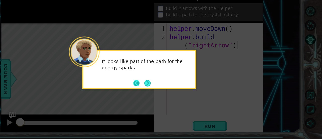
click at [158, 87] on button "Back" at bounding box center [161, 90] width 10 height 6
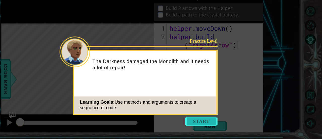
click at [207, 123] on button "Start" at bounding box center [215, 123] width 29 height 8
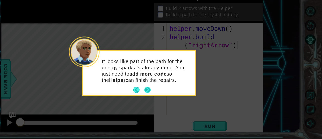
click at [170, 93] on button "Next" at bounding box center [169, 96] width 6 height 6
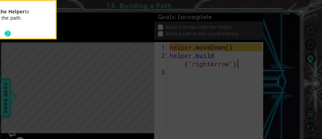
click at [46, 28] on button "Next" at bounding box center [45, 29] width 6 height 6
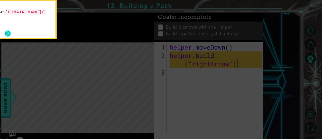
click at [46, 29] on button "Next" at bounding box center [45, 29] width 7 height 7
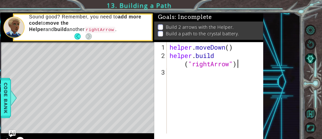
click at [190, 63] on div "helper . moveDown ( ) helper . build ( "rightArrow" )" at bounding box center [229, 85] width 85 height 95
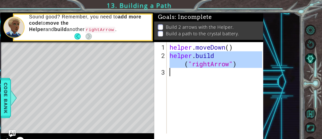
drag, startPoint x: 188, startPoint y: 51, endPoint x: 248, endPoint y: 62, distance: 61.6
click at [248, 62] on div "helper . moveDown ( ) helper . build ( "rightArrow" )" at bounding box center [229, 85] width 85 height 95
type textarea "[DOMAIN_NAME]("rightArrow")"
paste textarea "Code Area"
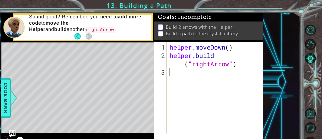
click at [236, 61] on div "helper . moveDown ( ) helper . build ( "rightArrow" )" at bounding box center [229, 85] width 85 height 95
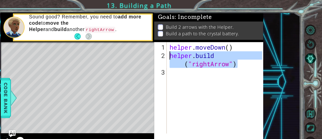
drag, startPoint x: 250, startPoint y: 56, endPoint x: 187, endPoint y: 47, distance: 63.7
click at [187, 47] on div "helper . moveDown ( ) helper . build ( "rightArrow" )" at bounding box center [229, 85] width 85 height 95
type textarea "[DOMAIN_NAME]("rightArrow")"
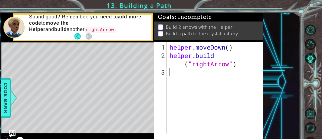
click at [193, 65] on div "helper . moveDown ( ) helper . build ( "rightArrow" )" at bounding box center [229, 85] width 85 height 95
paste textarea "[DOMAIN_NAME]("rightArrow")"
type textarea "[DOMAIN_NAME]("rightArrow")"
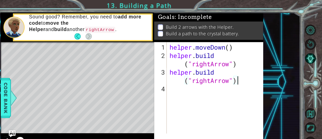
click at [189, 88] on div "helper . moveDown ( ) helper . build ( "rightArrow" ) helper . build ( "rightAr…" at bounding box center [229, 85] width 85 height 95
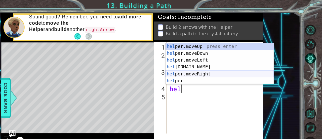
click at [192, 67] on div "hel per.moveUp press enter hel per.moveDown press enter hel per.moveLeft press …" at bounding box center [231, 62] width 95 height 48
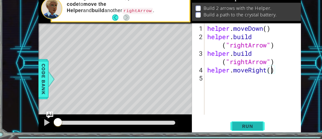
click at [218, 126] on span "Run" at bounding box center [223, 127] width 20 height 5
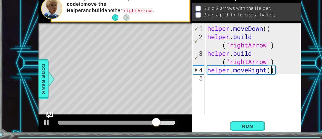
type textarea "helper.moveRight(3)"
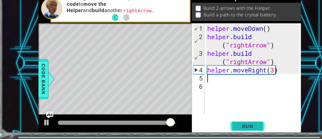
click at [214, 125] on span "Run" at bounding box center [223, 127] width 20 height 5
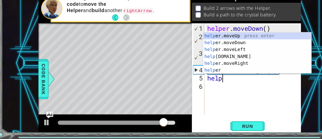
scroll to position [0, 1]
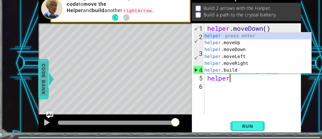
type textarea "helper"
click at [48, 81] on div at bounding box center [50, 86] width 6 height 15
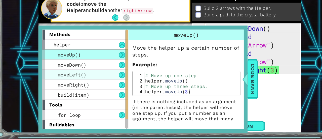
scroll to position [10, 0]
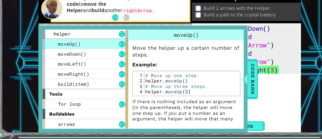
click at [212, 45] on div "moveUp()" at bounding box center [169, 47] width 102 height 9
click at [223, 93] on div at bounding box center [221, 86] width 6 height 15
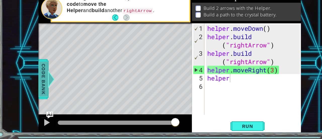
click at [41, 92] on span "Code Bank" at bounding box center [44, 86] width 8 height 31
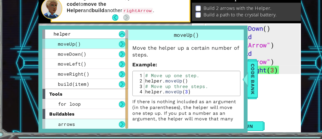
click at [67, 124] on span "arrows" at bounding box center [63, 125] width 15 height 5
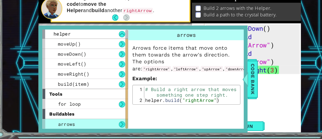
type textarea "[DOMAIN_NAME]("rightArrow")"
drag, startPoint x: 135, startPoint y: 103, endPoint x: 168, endPoint y: 103, distance: 33.2
click at [168, 103] on div "# Build a right arrow that moves something one step right. helper . build ( "ri…" at bounding box center [173, 107] width 83 height 29
drag, startPoint x: 134, startPoint y: 104, endPoint x: 138, endPoint y: 104, distance: 4.8
click at [138, 104] on div "# Build a right arrow that moves something one step right. helper . build ( "ri…" at bounding box center [173, 107] width 83 height 29
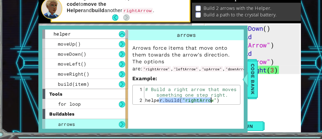
drag, startPoint x: 151, startPoint y: 103, endPoint x: 201, endPoint y: 105, distance: 50.6
click at [201, 105] on div "# Build a right arrow that moves something one step right. helper . build ( "ri…" at bounding box center [173, 107] width 83 height 29
click at [201, 105] on div "# Build a right arrow that moves something one step right. helper . build ( "ri…" at bounding box center [173, 100] width 83 height 14
drag, startPoint x: 132, startPoint y: 104, endPoint x: 195, endPoint y: 105, distance: 62.7
click at [195, 105] on div "# Build a right arrow that moves something one step right. helper . build ( "ri…" at bounding box center [173, 107] width 83 height 29
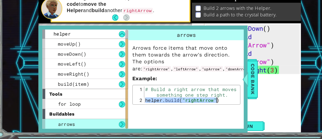
click at [223, 96] on div "methods helper moveUp() moveDown() moveLeft() moveRight() build(item) tools for…" at bounding box center [131, 86] width 184 height 94
click at [226, 98] on span "Code Bank" at bounding box center [228, 86] width 8 height 31
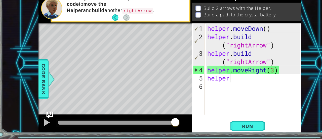
scroll to position [0, 0]
click at [213, 89] on div "helper . moveDown ( ) helper . build ( "rightArrow" ) helper . build ( "rightAr…" at bounding box center [229, 85] width 85 height 95
click at [207, 85] on div "helper . moveDown ( ) helper . build ( "rightArrow" ) helper . build ( "rightAr…" at bounding box center [229, 85] width 85 height 95
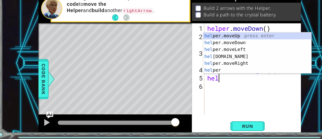
type textarea "h"
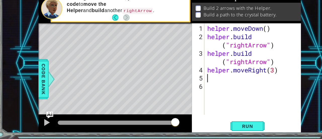
paste textarea "[DOMAIN_NAME]("rightArrow")"
type textarea "[DOMAIN_NAME]("rightArrow")"
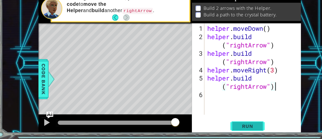
click at [222, 129] on span "Run" at bounding box center [223, 127] width 20 height 5
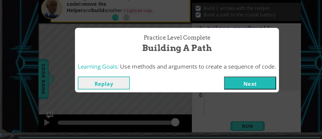
click at [211, 88] on button "Next" at bounding box center [226, 89] width 46 height 11
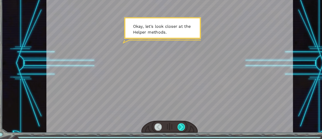
click at [165, 129] on div at bounding box center [165, 128] width 7 height 7
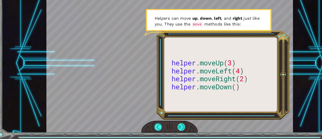
click at [164, 130] on div at bounding box center [165, 128] width 7 height 7
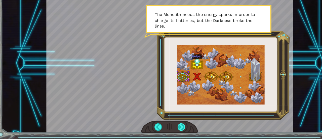
click at [164, 130] on div at bounding box center [165, 128] width 7 height 7
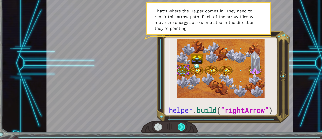
click at [164, 130] on div at bounding box center [165, 128] width 7 height 7
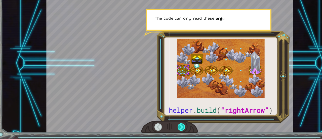
click at [164, 130] on div at bounding box center [165, 128] width 7 height 7
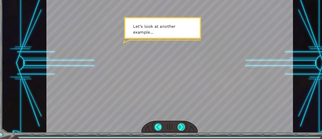
click at [164, 130] on div at bounding box center [165, 128] width 7 height 7
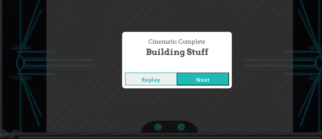
click at [174, 87] on button "Next" at bounding box center [184, 85] width 46 height 11
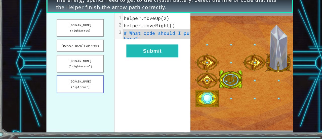
click at [86, 83] on button "[DOMAIN_NAME](“upArrow”)" at bounding box center [76, 91] width 42 height 16
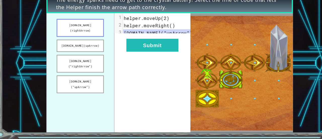
click at [88, 37] on button "[DOMAIN_NAME](rightArrow)" at bounding box center [76, 41] width 42 height 16
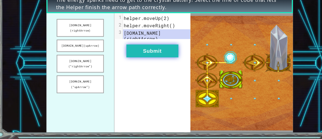
click at [141, 61] on button "Submit" at bounding box center [140, 61] width 46 height 11
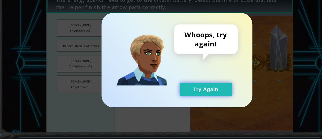
click at [179, 91] on button "Try Again" at bounding box center [187, 94] width 46 height 11
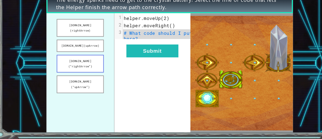
click at [88, 66] on button "[DOMAIN_NAME](“rightArrow”)" at bounding box center [76, 73] width 42 height 16
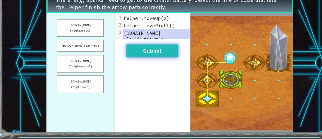
click at [145, 67] on button "Submit" at bounding box center [140, 61] width 46 height 11
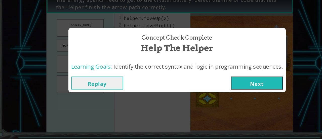
click at [239, 89] on button "Next" at bounding box center [232, 89] width 46 height 11
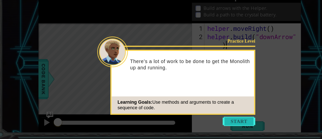
click at [215, 122] on button "Start" at bounding box center [215, 123] width 29 height 8
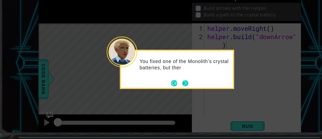
click at [168, 86] on footer at bounding box center [163, 90] width 15 height 8
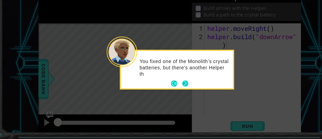
click at [168, 90] on button "Next" at bounding box center [169, 90] width 6 height 6
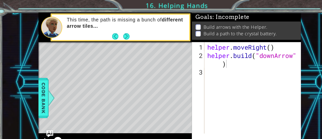
click at [168, 79] on div "Level Map" at bounding box center [155, 111] width 233 height 148
click at [195, 64] on div "helper . moveRight ( ) helper . build ( "downArrow" )" at bounding box center [229, 85] width 85 height 95
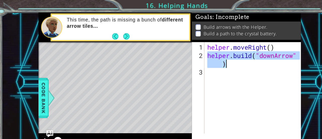
drag, startPoint x: 188, startPoint y: 48, endPoint x: 216, endPoint y: 58, distance: 29.8
click at [216, 58] on div "helper . moveRight ( ) helper . build ( "downArrow" )" at bounding box center [229, 85] width 85 height 95
type textarea "[DOMAIN_NAME]("downArrow")"
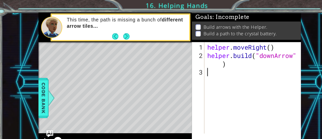
click at [213, 60] on div "helper . moveRight ( ) helper . build ( "downArrow" )" at bounding box center [229, 85] width 85 height 95
click at [200, 58] on div "helper . moveRight ( ) helper . build ( "downArrow" )" at bounding box center [229, 85] width 85 height 95
type textarea "[DOMAIN_NAME]("downArrow")"
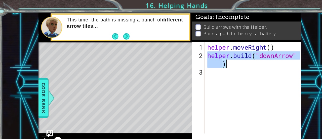
drag, startPoint x: 189, startPoint y: 51, endPoint x: 213, endPoint y: 57, distance: 25.2
click at [213, 57] on div "helper . moveRight ( ) helper . build ( "downArrow" )" at bounding box center [229, 85] width 85 height 95
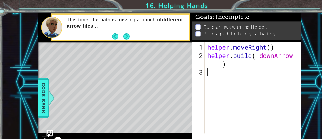
paste textarea "[DOMAIN_NAME]("downArrow")"
type textarea "[DOMAIN_NAME]("downArrow")"
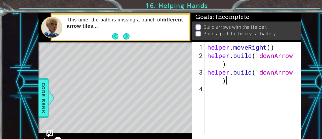
click at [190, 78] on div "helper . moveRight ( ) helper . build ( "downArrow" ) helper . build ( "downArr…" at bounding box center [229, 85] width 85 height 95
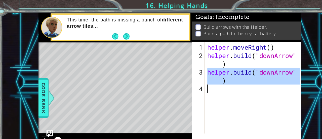
drag, startPoint x: 188, startPoint y: 64, endPoint x: 218, endPoint y: 74, distance: 30.7
click at [218, 74] on div "helper . moveRight ( ) helper . build ( "downArrow" ) helper . build ( "downArr…" at bounding box center [229, 85] width 85 height 95
type textarea "[DOMAIN_NAME]("downArrow")"
click at [192, 79] on div "helper . moveRight ( ) helper . build ( "downArrow" ) helper . build ( "downArr…" at bounding box center [228, 77] width 83 height 80
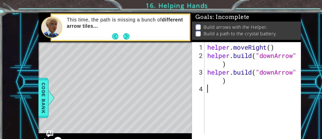
paste textarea "[DOMAIN_NAME]("downArrow")"
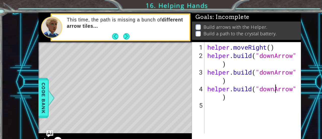
click at [247, 79] on div "helper . moveRight ( ) helper . build ( "downArrow" ) helper . build ( "downArr…" at bounding box center [229, 85] width 85 height 95
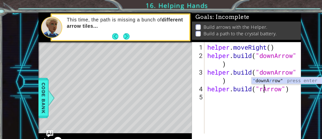
scroll to position [0, 3]
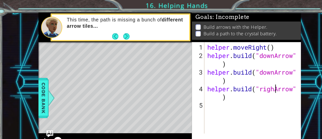
type textarea "[DOMAIN_NAME]("rightArrow")"
click at [190, 92] on div "helper . moveRight ( ) helper . build ( "downArrow" ) helper . build ( "downArr…" at bounding box center [229, 85] width 85 height 95
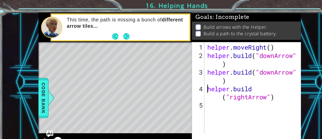
click at [188, 78] on div "helper . moveRight ( ) helper . build ( "downArrow" ) helper . build ( "downArr…" at bounding box center [229, 85] width 85 height 95
drag, startPoint x: 229, startPoint y: 86, endPoint x: 249, endPoint y: 91, distance: 21.1
click at [249, 91] on div "helper . moveRight ( ) helper . build ( "downArrow" ) helper . build ( "downArr…" at bounding box center [229, 85] width 85 height 95
type textarea "[DOMAIN_NAME]("rightArrow")"
click at [230, 100] on div "helper . moveRight ( ) helper . build ( "downArrow" ) helper . build ( "downArr…" at bounding box center [228, 77] width 83 height 80
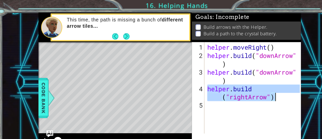
drag, startPoint x: 189, startPoint y: 78, endPoint x: 250, endPoint y: 85, distance: 60.8
click at [250, 85] on div "helper . moveRight ( ) helper . build ( "downArrow" ) helper . build ( "downArr…" at bounding box center [229, 85] width 85 height 95
type textarea "[DOMAIN_NAME]("rightArrow")"
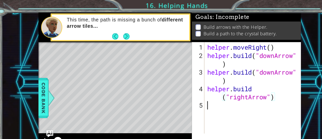
click at [195, 93] on div "helper . moveRight ( ) helper . build ( "downArrow" ) helper . build ( "downArr…" at bounding box center [229, 85] width 85 height 95
paste textarea "[DOMAIN_NAME]("rightArrow")"
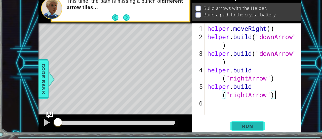
click at [216, 126] on span "Run" at bounding box center [223, 127] width 20 height 5
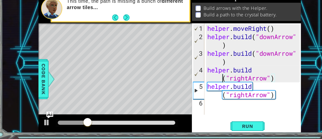
click at [189, 81] on div "helper . moveRight ( ) helper . build ( "downArrow" ) helper . build ( "downArr…" at bounding box center [229, 85] width 85 height 95
click at [224, 85] on div "helper . moveRight ( ) helper . build ( "downArrow" ) helper . build ( "downArr…" at bounding box center [229, 85] width 85 height 95
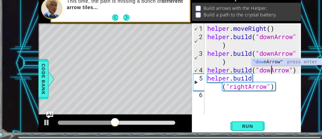
scroll to position [0, 3]
type textarea "[DOMAIN_NAME]("downArrow")"
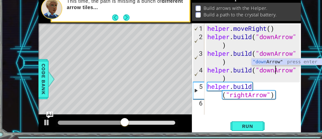
click at [191, 107] on div "helper . moveRight ( ) helper . build ( "downArrow" ) helper . build ( "downArr…" at bounding box center [229, 85] width 85 height 95
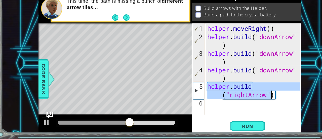
drag, startPoint x: 188, startPoint y: 94, endPoint x: 257, endPoint y: 101, distance: 68.9
click at [257, 101] on div "helper . moveRight ( ) helper . build ( "downArrow" ) helper . build ( "downArr…" at bounding box center [229, 85] width 85 height 95
type textarea "[DOMAIN_NAME]("rightArrow")"
click at [257, 101] on div "helper . moveRight ( ) helper . build ( "downArrow" ) helper . build ( "downArr…" at bounding box center [228, 77] width 83 height 80
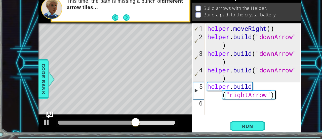
click at [198, 109] on div "helper . moveRight ( ) helper . build ( "downArrow" ) helper . build ( "downArr…" at bounding box center [229, 85] width 85 height 95
paste textarea "[DOMAIN_NAME]("rightArrow")"
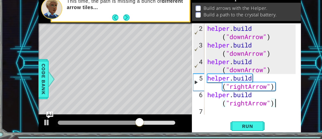
scroll to position [7, 0]
click at [227, 125] on span "Run" at bounding box center [223, 127] width 20 height 5
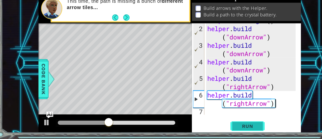
click at [219, 127] on span "Run" at bounding box center [223, 127] width 20 height 5
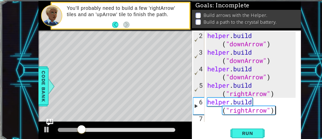
scroll to position [0, 0]
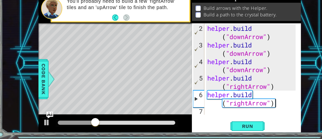
click at [224, 109] on div "helper . build ( "downArrow" ) helper . build ( "downArrow" ) helper . build ( …" at bounding box center [227, 89] width 81 height 102
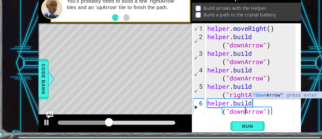
scroll to position [7, 0]
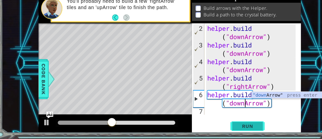
click at [227, 128] on span "Run" at bounding box center [223, 127] width 20 height 5
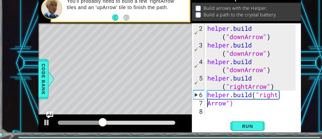
scroll to position [0, 1]
click at [232, 127] on span "Run" at bounding box center [223, 127] width 20 height 5
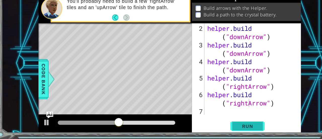
click at [226, 123] on button "Run" at bounding box center [223, 128] width 30 height 10
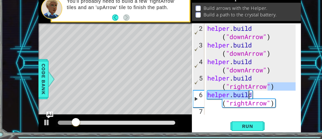
click at [250, 96] on div "helper . build ( "downArrow" ) helper . build ( "downArrow" ) helper . build ( …" at bounding box center [227, 89] width 81 height 102
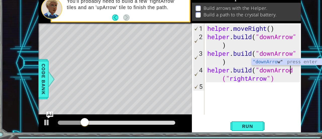
type textarea "[DOMAIN_NAME]("dod("rightArrow")"
click at [246, 93] on div "helper . moveRight ( ) helper . build ( "downArrow" ) helper . build ( "downArr…" at bounding box center [229, 85] width 85 height 95
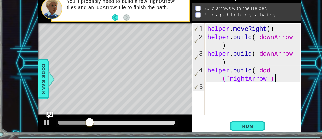
click at [249, 87] on div "helper . moveRight ( ) helper . build ( "downArrow" ) helper . build ( "downArr…" at bounding box center [229, 85] width 85 height 95
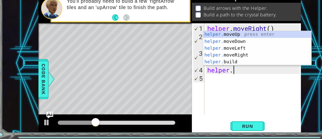
type textarea "h"
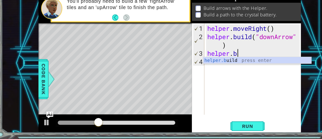
type textarea "h"
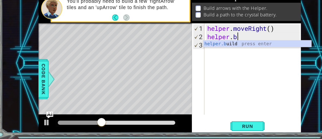
type textarea "h"
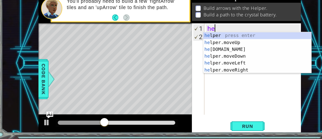
type textarea "h"
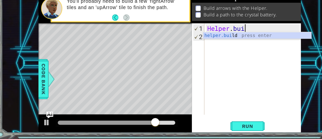
scroll to position [0, 1]
click at [219, 50] on div "helper.[PERSON_NAME] press enter" at bounding box center [231, 54] width 95 height 18
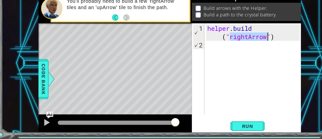
click at [224, 49] on div "helper . build ( "rightArrow" )" at bounding box center [228, 77] width 83 height 80
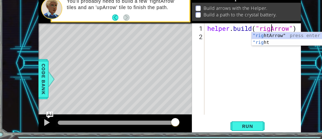
scroll to position [0, 3]
type textarea "[DOMAIN_NAME]("rightArrow")"
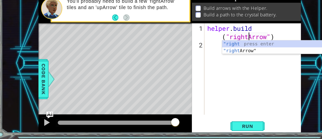
click at [221, 87] on div "helper . build ( "rightArrow" )" at bounding box center [229, 89] width 85 height 102
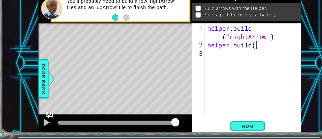
scroll to position [0, 2]
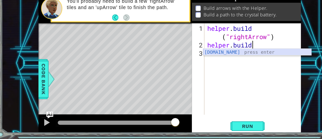
click at [199, 62] on div "[DOMAIN_NAME] press enter" at bounding box center [231, 68] width 95 height 18
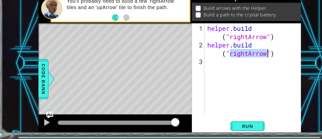
click at [224, 61] on div "helper . build ( "rightArrow" ) helper . build ( "rightArrow" )" at bounding box center [228, 77] width 83 height 80
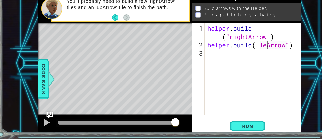
scroll to position [0, 3]
type textarea "[DOMAIN_NAME]("leftArrow")"
click at [229, 56] on div "helper . build ( "rightArrow" ) helper . build ( "leftArrow" )" at bounding box center [229, 89] width 85 height 102
click at [243, 55] on div "helper . build ( "rightArrow" ) helper . build ( "leftArrow" )" at bounding box center [229, 89] width 85 height 102
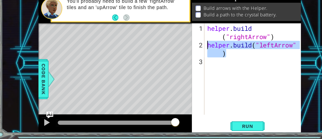
drag, startPoint x: 203, startPoint y: 64, endPoint x: 188, endPoint y: 53, distance: 19.3
click at [188, 53] on div "helper . build ( "rightArrow" ) helper . build ( "leftArrow" )" at bounding box center [229, 89] width 85 height 102
click at [196, 71] on div "helper . build ( "rightArrow" ) helper . build ( "leftArrow" )" at bounding box center [229, 89] width 85 height 102
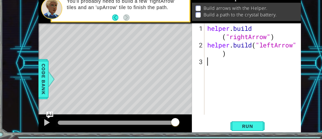
scroll to position [0, 0]
paste textarea "[DOMAIN_NAME]("leftArrow")"
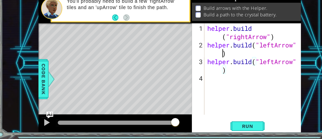
click at [201, 64] on div "helper . build ( "rightArrow" ) helper . build ( "leftArrow" ) helper . build (…" at bounding box center [229, 89] width 85 height 102
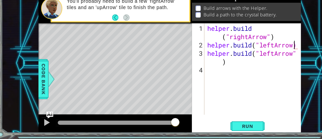
click at [202, 70] on div "helper . build ( "rightArrow" ) helper . build ( "leftArrow) helper . build ( "…" at bounding box center [229, 89] width 85 height 102
click at [214, 124] on button "Run" at bounding box center [223, 128] width 30 height 10
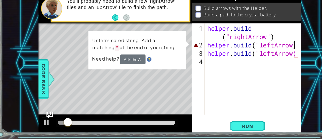
click at [264, 57] on div "helper . build ( "rightArrow" ) helper . build ( "leftArrow) helper . build ( "…" at bounding box center [229, 89] width 85 height 102
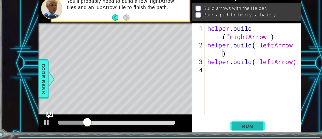
click at [219, 130] on button "Run" at bounding box center [223, 128] width 30 height 10
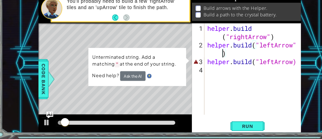
click at [265, 72] on div "helper . build ( "rightArrow" ) helper . build ( "leftArrow" ) helper . build (…" at bounding box center [229, 89] width 85 height 102
type textarea "[DOMAIN_NAME]("leftArrow")"
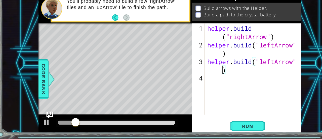
scroll to position [0, 0]
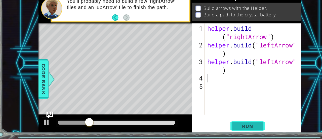
click at [230, 127] on span "Run" at bounding box center [223, 127] width 20 height 5
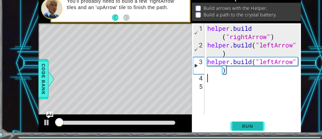
click at [218, 128] on span "Run" at bounding box center [223, 127] width 20 height 5
click at [206, 47] on div "helper . build ( "rightArrow" ) helper . build ( "leftArrow" ) helper . build (…" at bounding box center [229, 89] width 85 height 102
click at [228, 128] on span "Run" at bounding box center [223, 127] width 20 height 5
click at [229, 126] on span "Run" at bounding box center [223, 127] width 20 height 5
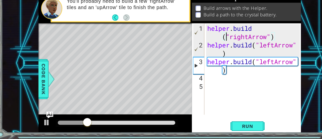
click at [204, 61] on div "helper . build ( "rightArrow" ) helper . build ( "leftArrow" ) helper . build (…" at bounding box center [229, 89] width 85 height 102
click at [213, 46] on div "helper . build ( "rightArrow" ) helper . build ( "leftArrow" ) helper . build (…" at bounding box center [229, 89] width 85 height 102
click at [224, 50] on div "helper . build ( "rightArrow" ) helper . build ( "leftArrow" ) helper . build (…" at bounding box center [229, 89] width 85 height 102
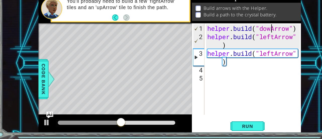
scroll to position [0, 3]
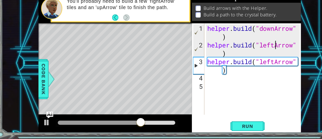
click at [247, 57] on div "helper . build ( "downArrow" ) helper . build ( "leftArrow" ) helper . build ( …" at bounding box center [229, 89] width 85 height 102
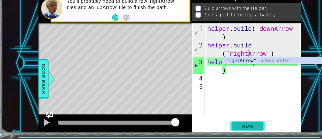
click at [220, 126] on span "Run" at bounding box center [223, 127] width 20 height 5
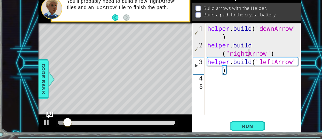
click at [216, 70] on div "helper . build ( "downArrow" ) helper . build ( "rightArrow" ) helper . build (…" at bounding box center [229, 89] width 85 height 102
click at [226, 125] on span "Run" at bounding box center [223, 127] width 20 height 5
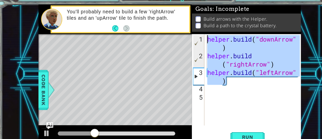
drag, startPoint x: 208, startPoint y: 80, endPoint x: 185, endPoint y: 39, distance: 47.0
click at [185, 39] on div "[DOMAIN_NAME]("leftArrow") 1 2 3 4 5 helper . build ( "downArrow" ) helper . bu…" at bounding box center [221, 77] width 95 height 80
type textarea "[DOMAIN_NAME]("downArrow") [DOMAIN_NAME]("rightArrow")"
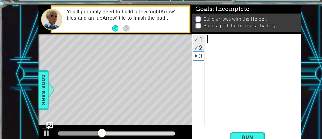
click at [178, 40] on div "1" at bounding box center [181, 41] width 10 height 7
click at [182, 43] on div "1" at bounding box center [181, 41] width 10 height 7
type textarea "H"
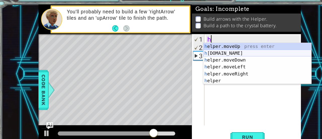
click at [204, 54] on div "h elper.moveUp press enter h [DOMAIN_NAME] press enter h elper.moveDown press e…" at bounding box center [231, 69] width 95 height 48
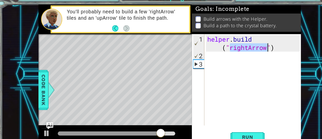
click at [223, 49] on div "helper . build ( "rightArrow" )" at bounding box center [228, 77] width 83 height 80
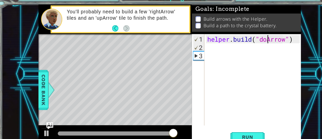
type textarea "[DOMAIN_NAME]("downArrow")"
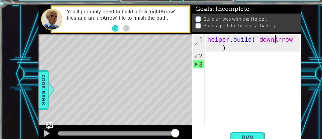
click at [198, 53] on div "helper . build ( "downArrow" )" at bounding box center [229, 89] width 85 height 102
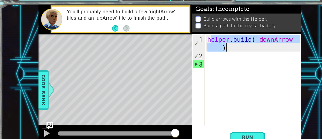
drag, startPoint x: 190, startPoint y: 42, endPoint x: 209, endPoint y: 48, distance: 19.0
click at [209, 48] on div "helper . build ( "downArrow" )" at bounding box center [229, 89] width 85 height 102
click at [191, 42] on div "helper . build ( "downArrow" )" at bounding box center [229, 89] width 85 height 102
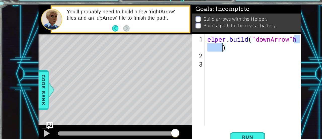
click at [187, 42] on div "elper . build ( "downArrow" h )" at bounding box center [229, 89] width 85 height 102
type textarea "[DOMAIN_NAME]("downArrow"h)"
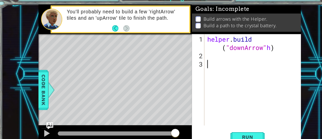
click at [202, 90] on div "helper . build ( "downArrow" h )" at bounding box center [229, 89] width 85 height 102
click at [246, 49] on div "helper . build ( "downArrow" h )" at bounding box center [229, 89] width 85 height 102
type textarea "[DOMAIN_NAME]("downArrow")"
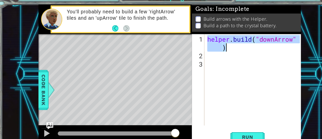
drag, startPoint x: 188, startPoint y: 43, endPoint x: 210, endPoint y: 49, distance: 23.5
click at [210, 49] on div "helper . build ( "downArrow" )" at bounding box center [229, 89] width 85 height 102
click at [188, 57] on div "helper . build ( "downArrow" )" at bounding box center [229, 89] width 85 height 102
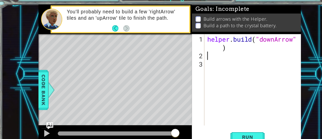
paste textarea "[DOMAIN_NAME]("downArrow")"
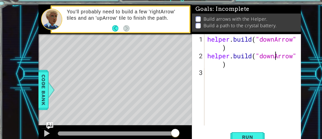
click at [248, 57] on div "helper . build ( "downArrow" ) helper . build ( "downArrow" )" at bounding box center [229, 89] width 85 height 102
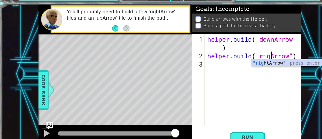
scroll to position [0, 3]
type textarea "[DOMAIN_NAME]("rightArrow")"
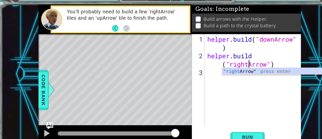
click at [234, 91] on div "helper . build ( "downArrow" ) helper . build ( "rightArrow" )" at bounding box center [229, 89] width 85 height 102
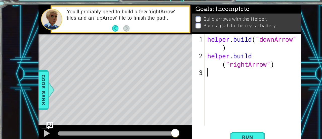
click at [190, 57] on div "helper . build ( "downArrow" ) helper . build ( "rightArrow" )" at bounding box center [229, 89] width 85 height 102
click at [219, 64] on div "helper . build ( "downArrow" ) helper . build ( "rightArrow" )" at bounding box center [229, 89] width 85 height 102
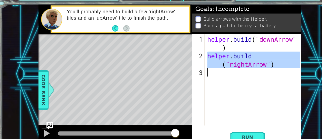
drag, startPoint x: 189, startPoint y: 56, endPoint x: 243, endPoint y: 67, distance: 54.7
click at [243, 67] on div "helper . build ( "downArrow" ) helper . build ( "rightArrow" )" at bounding box center [229, 89] width 85 height 102
type textarea "[DOMAIN_NAME]("rightArrow")"
click at [187, 74] on div "helper . build ( "downArrow" ) helper . build ( "rightArrow" )" at bounding box center [228, 77] width 83 height 80
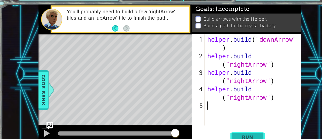
click at [222, 127] on span "Run" at bounding box center [223, 127] width 20 height 5
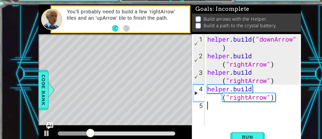
click at [178, 89] on div "4" at bounding box center [181, 89] width 10 height 15
type textarea "[DOMAIN_NAME]("rightArrow")"
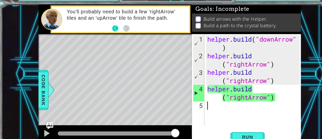
click at [105, 32] on button "Back" at bounding box center [109, 32] width 10 height 6
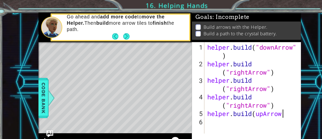
scroll to position [0, 3]
click at [231, 101] on div "helper . build ( "downArrow" ) helper . build ( "rightArrow" ) helper . build (…" at bounding box center [229, 89] width 85 height 102
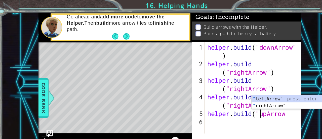
scroll to position [0, 2]
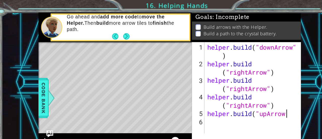
click at [258, 102] on div "helper . build ( "downArrow" ) helper . build ( "rightArrow" ) helper . build (…" at bounding box center [229, 89] width 85 height 102
click at [228, 99] on div "helper . build ( "downArrow" ) helper . build ( "rightArrow" ) helper . build (…" at bounding box center [229, 89] width 85 height 102
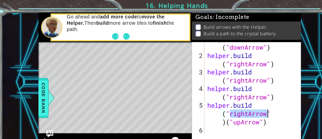
scroll to position [7, 0]
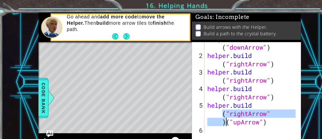
drag, startPoint x: 202, startPoint y: 101, endPoint x: 204, endPoint y: 109, distance: 7.3
click at [204, 109] on div "helper . build ( "downArrow" ) helper . build ( "rightArrow" ) helper . build (…" at bounding box center [227, 81] width 81 height 102
type textarea "[DOMAIN_NAME]("upArrow")"
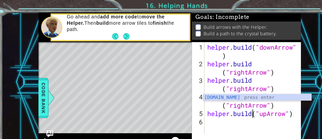
click at [215, 116] on div "helper . build ( "downArrow" ) helper . build ( "rightArrow" ) helper . build (…" at bounding box center [229, 89] width 85 height 102
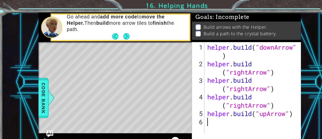
scroll to position [0, 0]
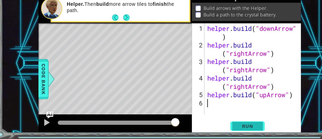
click at [214, 124] on button "Run" at bounding box center [223, 128] width 30 height 10
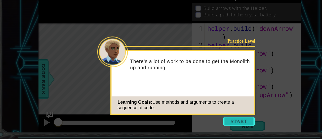
click at [223, 124] on button "Start" at bounding box center [215, 123] width 29 height 8
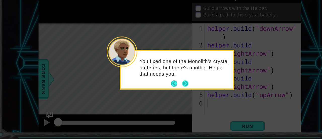
click at [170, 90] on button "Next" at bounding box center [169, 90] width 6 height 6
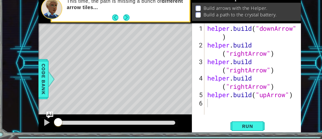
click at [266, 45] on div "helper . build ( "downArrow" ) helper . build ( "rightArrow" ) helper . build (…" at bounding box center [229, 89] width 85 height 102
click at [11, 132] on div "1 ההההההההההההההההההההההההההההההההההההההההההההההההההההההההההההההההההההההההההההה…" at bounding box center [155, 72] width 297 height 122
click at [288, 34] on div "1 ההההההההההההההההההההההההההההההההההההההההההההההההההההההההההההההההההההההההההההה…" at bounding box center [155, 72] width 297 height 122
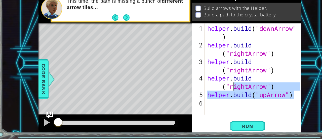
drag, startPoint x: 264, startPoint y: 102, endPoint x: 184, endPoint y: 68, distance: 87.0
click at [184, 80] on div "helper.build("upArrow") 1 2 3 4 5 6 helper . build ( "downArrow" ) helper . bui…" at bounding box center [221, 77] width 95 height 80
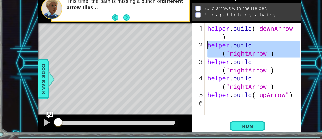
drag, startPoint x: 185, startPoint y: 59, endPoint x: 186, endPoint y: 53, distance: 5.7
click at [186, 53] on div "helper.build("rightArrow") helper.build("rightArrow") 1 2 3 4 5 6 helper . buil…" at bounding box center [221, 77] width 95 height 80
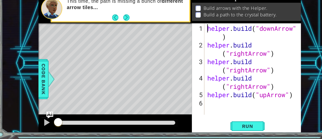
drag, startPoint x: 189, startPoint y: 41, endPoint x: 195, endPoint y: 47, distance: 8.8
click at [189, 42] on div "helper . build ( "downArrow" ) helper . build ( "rightArrow" ) helper . build (…" at bounding box center [229, 89] width 85 height 102
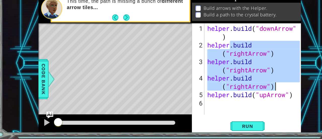
drag, startPoint x: 214, startPoint y: 61, endPoint x: 259, endPoint y: 92, distance: 54.8
click at [259, 92] on div "helper . build ( "downArrow" ) helper . build ( "rightArrow" ) helper . build (…" at bounding box center [229, 89] width 85 height 102
type textarea "helper"
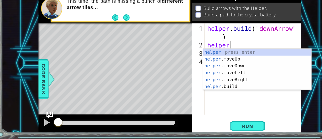
click at [231, 112] on div "helper . build ( "downArrow" ) helper helper . build ( "upArrow" )" at bounding box center [229, 89] width 85 height 102
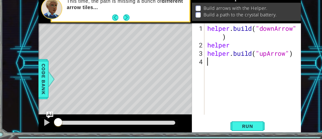
click at [265, 63] on div "helper . build ( "downArrow" ) helper helper . build ( "upArrow" )" at bounding box center [229, 89] width 85 height 102
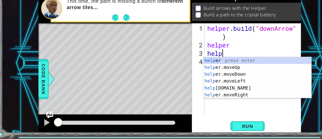
type textarea "h"
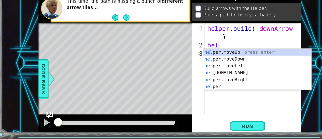
type textarea "h"
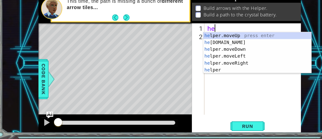
type textarea "h"
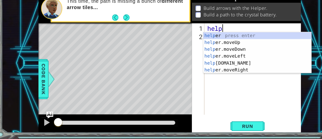
scroll to position [0, 1]
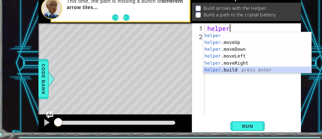
click at [218, 78] on div "helper press enter helper .moveUp press enter helper .moveDown press enter help…" at bounding box center [231, 69] width 95 height 48
type textarea "[DOMAIN_NAME]("rightArrow")"
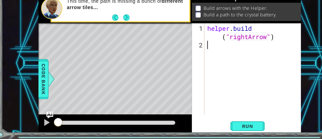
click at [207, 63] on div "helper . build ( "rightArrow" )" at bounding box center [229, 89] width 85 height 102
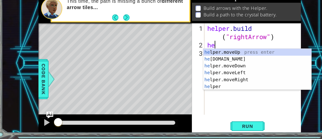
type textarea "h"
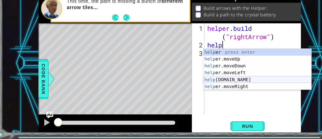
click at [214, 88] on div "help er press enter help er.moveUp press enter help er.moveDown press enter hel…" at bounding box center [231, 83] width 95 height 48
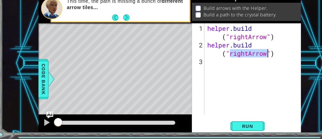
click at [223, 64] on div "helper . build ( "rightArrow" ) helper . build ( "rightArrow" )" at bounding box center [228, 77] width 83 height 80
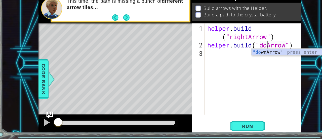
scroll to position [0, 3]
type textarea "[DOMAIN_NAME]("downArrow")"
click at [234, 65] on div ""down Arrow" press enter" at bounding box center [274, 68] width 95 height 18
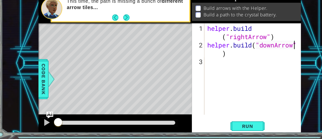
click at [195, 71] on div "helper . build ( "rightArrow" ) helper . build ( "downArrow" )" at bounding box center [229, 89] width 85 height 102
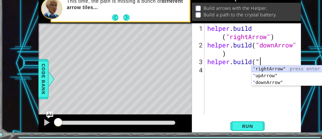
click at [242, 78] on div "" rightArrow" press enter " upArrow" press enter " downArrow" press enter" at bounding box center [274, 89] width 95 height 30
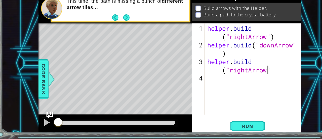
click at [242, 78] on div "helper . build ( "rightArrow" ) helper . build ( "downArrow" ) helper . build (…" at bounding box center [229, 89] width 85 height 102
click at [221, 77] on div "helper . build ( "rightArrow" ) helper . build ( "downArrow" ) helper . build (…" at bounding box center [229, 89] width 85 height 102
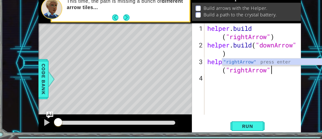
type textarea "[DOMAIN_NAME]("rightArrow")"
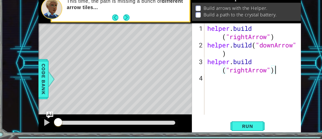
click at [195, 84] on div "helper . build ( "rightArrow" ) helper . build ( "downArrow" ) helper . build (…" at bounding box center [229, 89] width 85 height 102
click at [189, 71] on div "helper . build ( "rightArrow" ) helper . build ( "downArrow" ) helper . build (…" at bounding box center [229, 89] width 85 height 102
type textarea "[DOMAIN_NAME]("rightArrow")"
drag, startPoint x: 224, startPoint y: 78, endPoint x: 234, endPoint y: 79, distance: 10.4
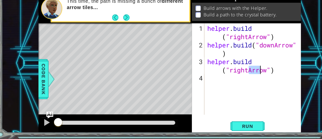
click at [234, 79] on div "helper . build ( "rightArrow" ) helper . build ( "downArrow" ) helper . build (…" at bounding box center [229, 89] width 85 height 102
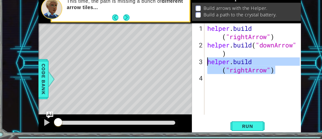
drag, startPoint x: 247, startPoint y: 80, endPoint x: 185, endPoint y: 70, distance: 62.9
click at [185, 70] on div "helper.build("rightArrow") 1 2 3 4 helper . build ( "rightArrow" ) helper . bui…" at bounding box center [221, 77] width 95 height 80
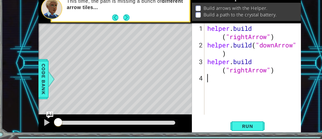
click at [191, 85] on div "helper . build ( "rightArrow" ) helper . build ( "downArrow" ) helper . build (…" at bounding box center [229, 89] width 85 height 102
paste textarea "[DOMAIN_NAME]("rightArrow")"
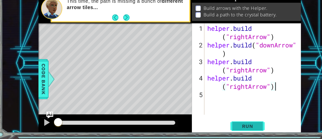
type textarea "[DOMAIN_NAME]("rightArrow")"
click at [222, 127] on span "Run" at bounding box center [223, 127] width 20 height 5
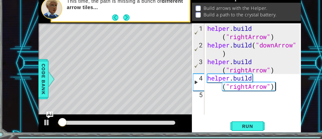
drag, startPoint x: 222, startPoint y: 127, endPoint x: 245, endPoint y: 106, distance: 31.0
click at [245, 106] on div "helper . build ( "rightArrow" ) helper . build ( "downArrow" ) helper . build (…" at bounding box center [229, 89] width 85 height 102
click at [115, 29] on button "Next" at bounding box center [117, 32] width 6 height 6
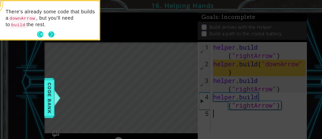
click at [48, 30] on div "There's already some code that builds a downArrow , but you'll need to build th…" at bounding box center [38, 18] width 99 height 31
click at [46, 29] on button "Next" at bounding box center [46, 30] width 6 height 6
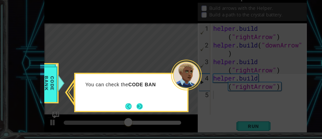
click at [123, 109] on button "Next" at bounding box center [123, 110] width 6 height 6
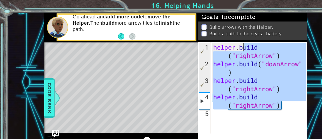
drag, startPoint x: 253, startPoint y: 93, endPoint x: 212, endPoint y: 43, distance: 64.5
click at [212, 43] on div "helper . build ( "rightArrow" ) helper . build ( "downArrow" ) helper . build (…" at bounding box center [229, 89] width 85 height 102
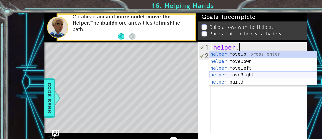
click at [221, 64] on div "helper. moveUp press enter helper. moveDown press enter helper. moveLeft press …" at bounding box center [231, 66] width 95 height 42
type textarea "helper.moveRight(1)"
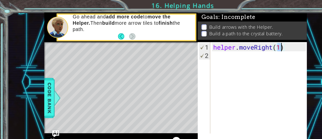
click at [197, 60] on div "helper . moveRight ( 1 )" at bounding box center [229, 85] width 85 height 95
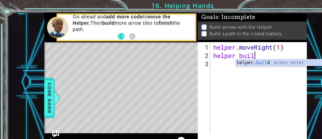
scroll to position [0, 1]
click at [213, 56] on div "helper. bui ld press enter" at bounding box center [255, 61] width 95 height 18
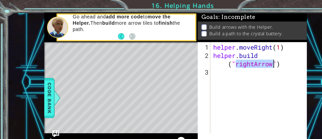
click at [224, 57] on div "helper . moveRight ( 1 ) helper . build ( "rightArrow" )" at bounding box center [228, 77] width 83 height 80
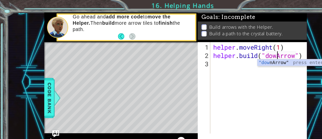
scroll to position [0, 3]
type textarea "[DOMAIN_NAME]("downArrow")"
click at [197, 63] on div "helper . moveRight ( 1 ) helper . build ( "downArrow" )" at bounding box center [229, 85] width 85 height 95
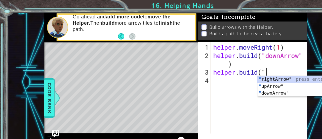
scroll to position [0, 2]
click at [234, 69] on div "" rightArrow" press enter " upArrow" press enter " downArrow" press enter" at bounding box center [274, 82] width 95 height 30
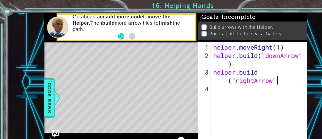
type textarea "[DOMAIN_NAME]("rightArrow")"
click at [193, 77] on div "helper . moveRight ( 1 ) helper . build ( "downArrow" ) helper . build ( "right…" at bounding box center [229, 85] width 85 height 95
click at [189, 65] on div "helper . moveRight ( 1 ) helper . build ( "downArrow" ) helper . build ( "right…" at bounding box center [229, 85] width 85 height 95
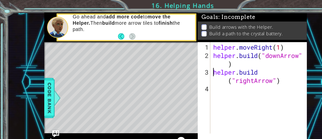
type textarea "[DOMAIN_NAME]("rightArrow")"
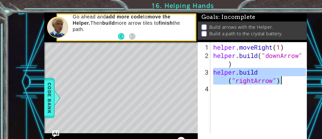
drag, startPoint x: 189, startPoint y: 65, endPoint x: 251, endPoint y: 71, distance: 61.5
click at [251, 71] on div "helper . moveRight ( 1 ) helper . build ( "downArrow" ) helper . build ( "right…" at bounding box center [229, 85] width 85 height 95
click at [189, 79] on div "helper . moveRight ( 1 ) helper . build ( "downArrow" ) helper . build ( "right…" at bounding box center [229, 85] width 85 height 95
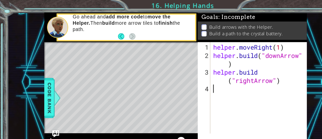
paste textarea "[DOMAIN_NAME]("rightArrow")"
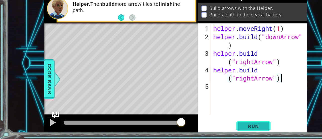
type textarea "[DOMAIN_NAME]("rightArrow")"
click at [222, 129] on span "Run" at bounding box center [223, 127] width 20 height 5
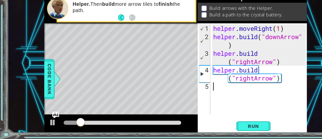
click at [184, 94] on div "5" at bounding box center [180, 92] width 10 height 7
click at [181, 93] on div "5" at bounding box center [180, 92] width 10 height 7
click at [201, 100] on div "helper . moveRight ( 1 ) helper . build ( "downArrow" ) helper . build ( "right…" at bounding box center [229, 85] width 85 height 95
click at [195, 65] on div "helper . moveRight ( 1 ) helper . build ( "downArrow" ) helper . build ( "right…" at bounding box center [229, 85] width 85 height 95
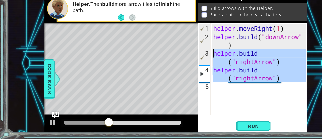
drag, startPoint x: 253, startPoint y: 91, endPoint x: 188, endPoint y: 65, distance: 70.3
click at [188, 65] on div "helper . moveRight ( 1 ) helper . build ( "downArrow" ) helper . build ( "right…" at bounding box center [229, 85] width 85 height 95
type textarea "[DOMAIN_NAME]("rightArrow") [DOMAIN_NAME]("rightArrow")"
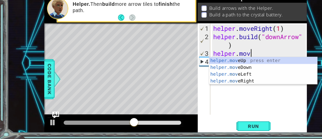
scroll to position [0, 1]
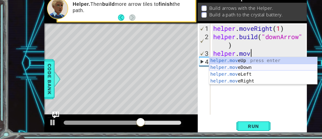
click at [197, 76] on div "helper.mov eUp press enter helper.mov eDown press enter helper.mov eLeft press …" at bounding box center [231, 85] width 95 height 36
type textarea "helper.moveDown(1)"
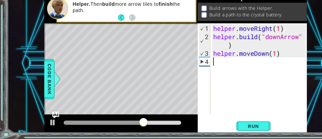
click at [195, 74] on div "helper . moveRight ( 1 ) helper . build ( "downArrow" ) helper . moveDown ( 1 )" at bounding box center [229, 85] width 85 height 95
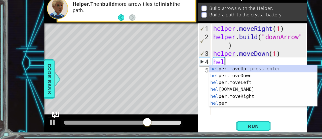
scroll to position [0, 1]
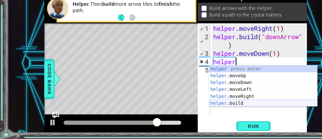
click at [207, 107] on div "helper press enter helper .moveUp press enter helper .moveDown press enter help…" at bounding box center [231, 98] width 95 height 48
type textarea "[DOMAIN_NAME]("rightArrow")"
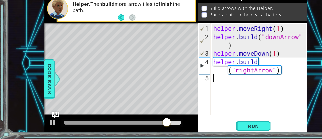
click at [196, 88] on div "helper . moveRight ( 1 ) helper . build ( "downArrow" ) helper . moveDown ( 1 )…" at bounding box center [229, 85] width 85 height 95
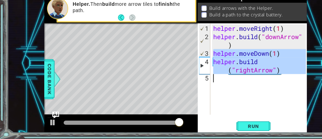
drag, startPoint x: 188, startPoint y: 63, endPoint x: 248, endPoint y: 82, distance: 63.3
click at [248, 82] on div "helper . moveRight ( 1 ) helper . build ( "downArrow" ) helper . moveDown ( 1 )…" at bounding box center [229, 85] width 85 height 95
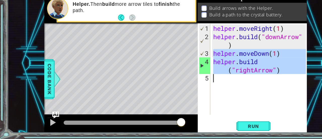
type textarea "[DOMAIN_NAME]("rightArrow")"
click at [193, 87] on div "helper . moveRight ( 1 ) helper . build ( "downArrow" ) helper . moveDown ( 1 )…" at bounding box center [228, 77] width 83 height 80
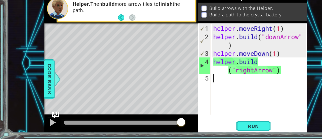
paste textarea "helper.moveDown(1)"
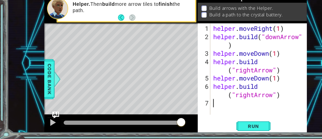
click at [238, 87] on div "helper . moveRight ( 1 ) helper . build ( "downArrow" ) helper . moveDown ( 1 )…" at bounding box center [229, 85] width 85 height 95
click at [238, 87] on div "helper . moveRight ( 1 ) helper . build ( "downArrow" ) helper . moveDown ( 1 )…" at bounding box center [228, 77] width 83 height 80
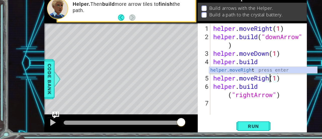
type textarea "helper.moveRight(1)"
click at [210, 107] on div "helper . moveRight ( 1 ) helper . build ( "downArrow" ) helper . moveDown ( 1 )…" at bounding box center [229, 85] width 85 height 95
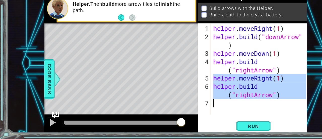
drag, startPoint x: 189, startPoint y: 86, endPoint x: 265, endPoint y: 105, distance: 78.5
click at [265, 105] on div "helper . moveRight ( 1 ) helper . build ( "downArrow" ) helper . moveDown ( 1 )…" at bounding box center [229, 85] width 85 height 95
type textarea "[DOMAIN_NAME]("rightArrow")"
click at [191, 107] on div "helper . moveRight ( 1 ) helper . build ( "downArrow" ) helper . moveDown ( 1 )…" at bounding box center [228, 77] width 83 height 80
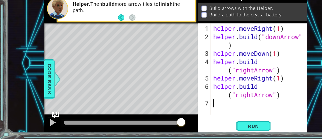
scroll to position [15, 0]
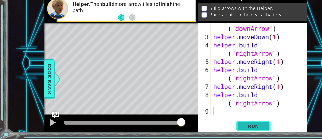
click at [222, 125] on span "Run" at bounding box center [223, 127] width 20 height 5
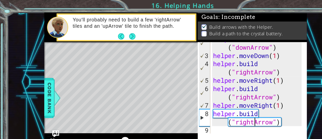
click at [224, 108] on div "helper . build ( "downArrow" ) helper . moveDown ( 1 ) helper . build ( "rightA…" at bounding box center [227, 81] width 81 height 102
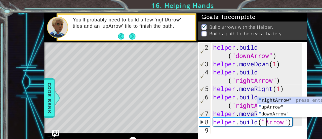
scroll to position [0, 2]
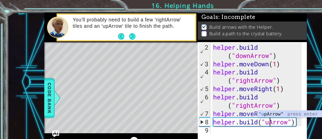
type textarea "[DOMAIN_NAME]("upArrow")"
click at [217, 116] on div "helper . build ( "downArrow" ) helper . moveDown ( 1 ) helper . build ( "rightA…" at bounding box center [227, 89] width 81 height 102
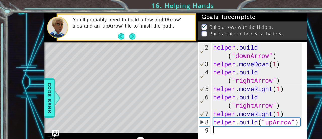
scroll to position [0, 0]
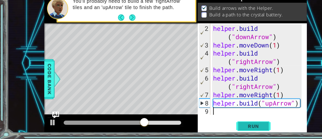
click at [219, 128] on span "Run" at bounding box center [223, 127] width 20 height 5
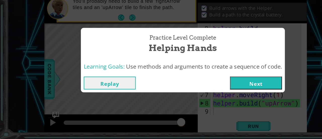
click at [213, 88] on button "Next" at bounding box center [226, 89] width 46 height 11
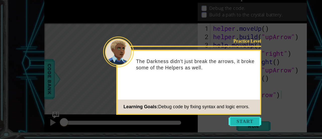
click at [216, 123] on button "Start" at bounding box center [215, 123] width 29 height 8
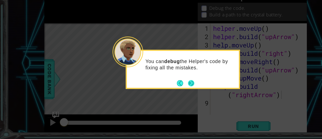
click at [169, 91] on button "Next" at bounding box center [169, 90] width 6 height 6
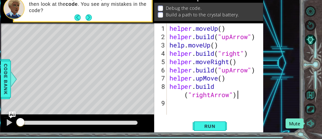
click at [314, 125] on button "Mute" at bounding box center [312, 125] width 10 height 10
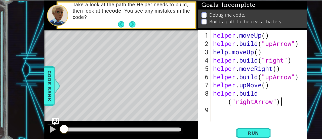
click at [251, 103] on div "helper . moveUp ( ) helper . build ( "upArrow" ) help . moveUp ( ) helper . bui…" at bounding box center [229, 85] width 85 height 95
click at [222, 128] on span "Run" at bounding box center [223, 127] width 20 height 5
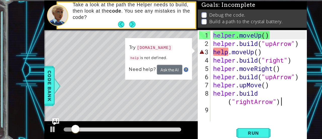
click at [202, 56] on div "helper . moveUp ( ) helper . build ( "upArrow" ) help . moveUp ( ) helper . bui…" at bounding box center [229, 85] width 85 height 95
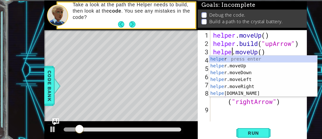
scroll to position [0, 1]
type textarea "helper.moveUp()"
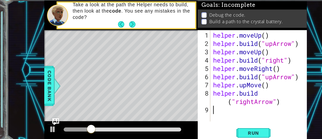
click at [203, 105] on div "helper . moveUp ( ) helper . build ( "upArrow" ) helper . moveUp ( ) helper . b…" at bounding box center [229, 85] width 85 height 95
click at [215, 127] on span "Run" at bounding box center [223, 127] width 20 height 5
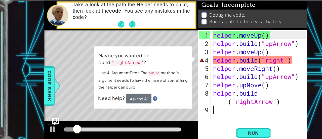
click at [261, 63] on div "helper . moveUp ( ) helper . build ( "upArrow" ) helper . moveUp ( ) helper . b…" at bounding box center [229, 85] width 85 height 95
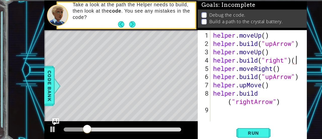
scroll to position [0, 3]
click at [233, 127] on button "Run" at bounding box center [223, 128] width 30 height 10
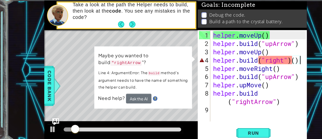
click at [250, 64] on div "helper . moveUp ( ) helper . build ( "upArrow" ) helper . moveUp ( ) helper . b…" at bounding box center [229, 85] width 85 height 95
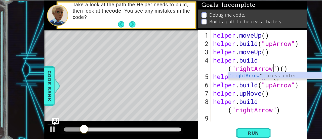
scroll to position [0, 4]
click at [249, 123] on div "Run" at bounding box center [223, 128] width 96 height 10
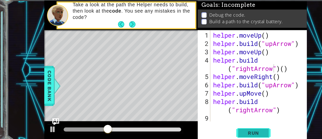
click at [227, 127] on span "Run" at bounding box center [223, 127] width 20 height 5
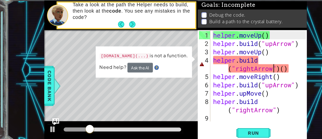
click at [255, 73] on div "helper . moveUp ( ) helper . build ( "upArrow" ) helper . moveUp ( ) helper . b…" at bounding box center [229, 85] width 85 height 95
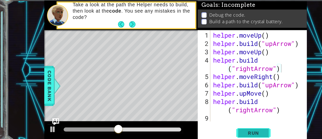
click at [221, 126] on span "Run" at bounding box center [223, 127] width 20 height 5
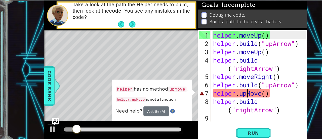
click at [217, 94] on div "helper . moveUp ( ) helper . build ( "upArrow" ) helper . moveUp ( ) helper . b…" at bounding box center [229, 85] width 85 height 95
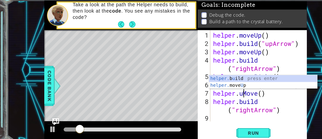
scroll to position [0, 2]
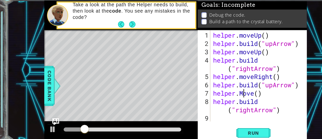
click at [215, 93] on div "helper . moveUp ( ) helper . build ( "upArrow" ) helper . moveUp ( ) helper . b…" at bounding box center [229, 85] width 85 height 95
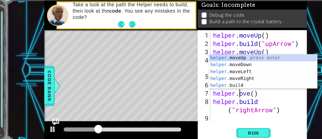
scroll to position [0, 1]
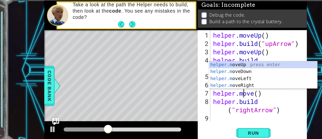
click at [223, 95] on div "helper . moveUp ( ) helper . build ( "upArrow" ) helper . moveUp ( ) helper . b…" at bounding box center [229, 85] width 85 height 95
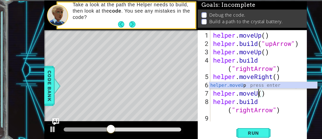
scroll to position [0, 2]
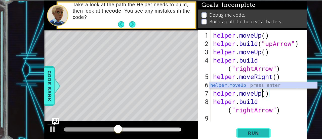
type textarea "helper.moveUp()"
click at [218, 125] on span "Run" at bounding box center [223, 127] width 20 height 5
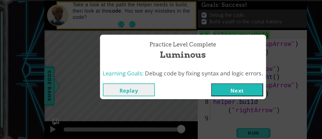
click at [195, 88] on button "Next" at bounding box center [209, 89] width 46 height 11
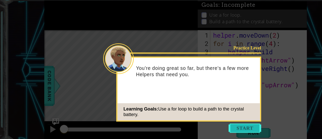
click at [204, 124] on button "Start" at bounding box center [215, 123] width 29 height 8
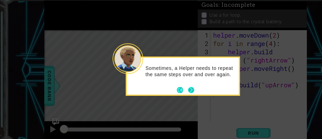
click at [168, 89] on button "Next" at bounding box center [169, 90] width 6 height 6
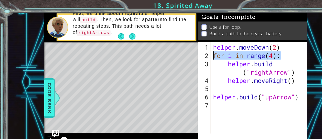
drag, startPoint x: 251, startPoint y: 49, endPoint x: 181, endPoint y: 50, distance: 69.5
click at [181, 50] on div "1 2 3 4 5 6 7 helper . moveDown ( 2 ) for i in range ( 4 ) : helper . build ( "…" at bounding box center [221, 77] width 95 height 80
type textarea "for i in range(4):"
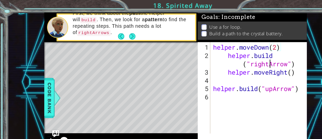
click at [239, 57] on div "helper . moveDown ( 2 ) helper . build ( "rightArrow" ) helper . moveRight ( ) …" at bounding box center [229, 85] width 85 height 95
drag, startPoint x: 265, startPoint y: 81, endPoint x: 224, endPoint y: 64, distance: 44.6
click at [233, 70] on div "helper . moveDown ( 2 ) helper . build ( "rightArrow" ) helper . moveRight ( ) …" at bounding box center [229, 85] width 85 height 95
click at [203, 52] on div "helper . moveDown ( 2 ) helper . build ( "rightArrow" ) helper . moveRight ( ) …" at bounding box center [229, 85] width 85 height 95
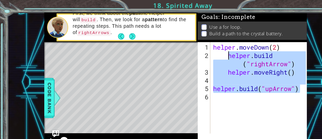
drag, startPoint x: 264, startPoint y: 78, endPoint x: 200, endPoint y: 50, distance: 69.9
click at [200, 50] on div "helper . moveDown ( 2 ) helper . build ( "rightArrow" ) helper . moveRight ( ) …" at bounding box center [229, 85] width 85 height 95
type textarea "helper.build("rightArrow") helper.moveRight()"
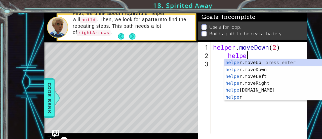
scroll to position [0, 1]
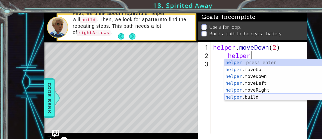
click at [223, 85] on div "helper press enter helper .moveUp press enter helper .moveDown press enter help…" at bounding box center [245, 76] width 95 height 48
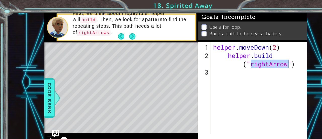
click at [236, 55] on div "helper . moveDown ( 2 ) helper . build ( "rightArrow" )" at bounding box center [228, 77] width 83 height 80
click at [260, 57] on div "helper . moveDown ( 2 ) helper . build ( "downArrow" )" at bounding box center [229, 85] width 85 height 95
type textarea "helper.build("downArrow")(2)"
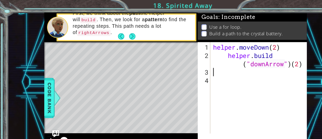
scroll to position [0, 0]
click at [191, 74] on div "helper . moveDown ( 2 ) helper . build ( "downArrow" ) ( 2 )" at bounding box center [229, 85] width 85 height 95
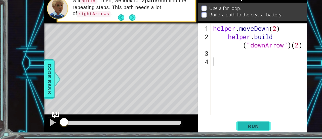
click at [218, 125] on span "Run" at bounding box center [223, 127] width 20 height 5
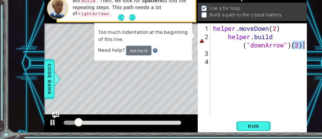
drag, startPoint x: 258, startPoint y: 57, endPoint x: 271, endPoint y: 58, distance: 13.4
click at [271, 58] on div "1 ההההההההההההההההההההההההההההההההההההההההההההההההההההההההההההההההההההההההההההה…" at bounding box center [155, 72] width 297 height 122
type textarea "[DOMAIN_NAME]("downArrow")"
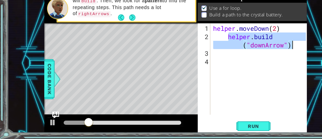
drag, startPoint x: 201, startPoint y: 49, endPoint x: 266, endPoint y: 57, distance: 65.9
click at [266, 57] on div "helper . moveDown ( 2 ) helper . build ( "downArrow" )" at bounding box center [229, 85] width 85 height 95
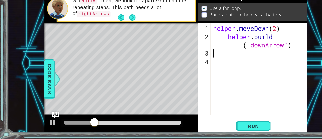
click at [191, 64] on div "helper . moveDown ( 2 ) helper . build ( "downArrow" )" at bounding box center [229, 85] width 85 height 95
paste textarea "[DOMAIN_NAME]("downArrow")"
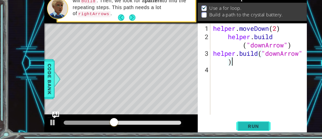
click at [224, 125] on button "Run" at bounding box center [223, 128] width 30 height 10
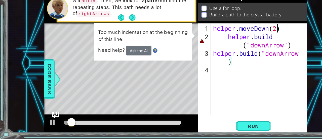
click at [244, 43] on div "helper . moveDown ( 2 ) helper . build ( "downArrow" ) helper . build ( "downAr…" at bounding box center [229, 85] width 85 height 95
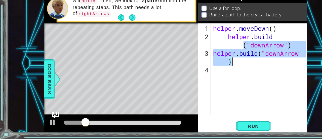
drag, startPoint x: 212, startPoint y: 58, endPoint x: 232, endPoint y: 70, distance: 22.8
click at [232, 70] on div "helper . moveDown ( ) helper . build ( "downArrow" ) helper . build ( "downArro…" at bounding box center [229, 85] width 85 height 95
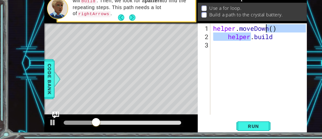
drag, startPoint x: 227, startPoint y: 46, endPoint x: 236, endPoint y: 44, distance: 9.5
click at [236, 44] on div "helper . moveDown ( ) helper . build" at bounding box center [229, 85] width 85 height 95
click at [187, 41] on div "helper . moveDown ( ) helper . build" at bounding box center [229, 85] width 85 height 95
type textarea "helper.moveDown()"
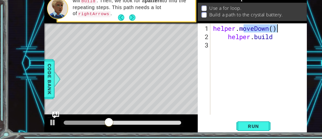
drag, startPoint x: 216, startPoint y: 39, endPoint x: 250, endPoint y: 39, distance: 34.2
click at [250, 39] on div "helper . moveDown ( ) helper . build" at bounding box center [229, 85] width 85 height 95
click at [250, 40] on div "helper . moveDown ( ) helper . build" at bounding box center [228, 77] width 83 height 80
click at [247, 41] on div "helper . moveDown ( ) helper . build" at bounding box center [229, 85] width 85 height 95
drag, startPoint x: 247, startPoint y: 41, endPoint x: 188, endPoint y: 43, distance: 58.9
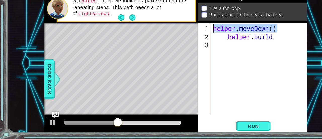
click at [188, 43] on div "helper . moveDown ( ) helper . build" at bounding box center [229, 85] width 85 height 95
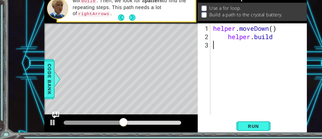
click at [190, 57] on div "helper . moveDown ( ) helper . build" at bounding box center [229, 85] width 85 height 95
paste textarea "helper.moveDown()"
type textarea "helper.moveDown()"
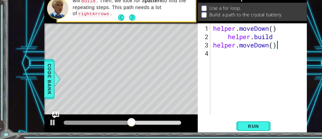
click at [192, 63] on div "helper . moveDown ( ) helper . build helper . moveDown ( )" at bounding box center [229, 85] width 85 height 95
drag, startPoint x: 228, startPoint y: 49, endPoint x: 231, endPoint y: 50, distance: 3.3
click at [231, 50] on div "helper . moveDown ( ) helper . build helper . moveDown ( )" at bounding box center [229, 85] width 85 height 95
type textarea "[DOMAIN_NAME]"
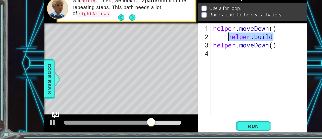
drag, startPoint x: 241, startPoint y: 50, endPoint x: 201, endPoint y: 49, distance: 40.6
click at [201, 49] on div "helper . moveDown ( ) helper . build helper . moveDown ( )" at bounding box center [229, 85] width 85 height 95
click at [191, 65] on div "helper . moveDown ( ) helper . build helper . moveDown ( )" at bounding box center [229, 85] width 85 height 95
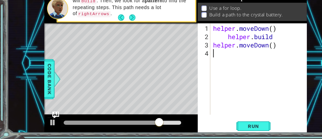
paste textarea "[DOMAIN_NAME]"
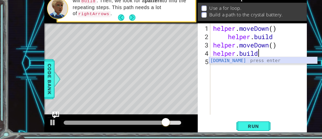
click at [194, 70] on div "[DOMAIN_NAME] press enter" at bounding box center [231, 76] width 95 height 18
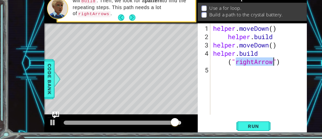
click at [221, 70] on div "helper . moveDown ( ) helper . build helper . moveDown ( ) helper . build ( "ri…" at bounding box center [228, 77] width 83 height 80
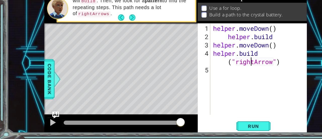
click at [223, 71] on div "helper . moveDown ( ) helper . build helper . moveDown ( ) helper . build ( "ri…" at bounding box center [229, 85] width 85 height 95
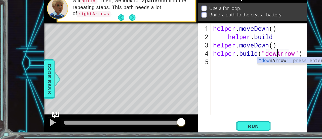
scroll to position [0, 3]
click at [184, 62] on div "4" at bounding box center [180, 67] width 10 height 15
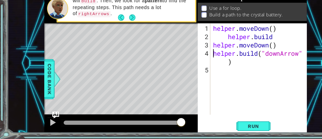
click at [244, 48] on div "helper . moveDown ( ) helper . build helper . moveDown ( ) helper . build ( "do…" at bounding box center [229, 85] width 85 height 95
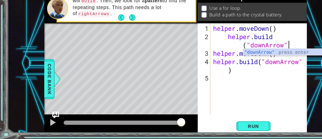
scroll to position [0, 4]
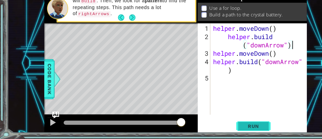
click at [217, 124] on button "Run" at bounding box center [223, 128] width 30 height 10
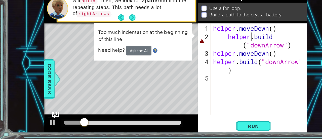
click at [221, 50] on div "helper . moveDown ( ) helper . build ( "downArrow" ) helper . moveDown ( ) help…" at bounding box center [229, 85] width 85 height 95
click at [222, 51] on div "helper . moveDown ( ) helper . build ( "downArrow" ) helper . moveDown ( ) help…" at bounding box center [229, 85] width 85 height 95
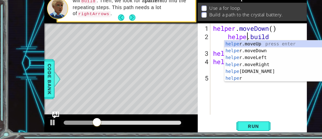
type textarea "[DOMAIN_NAME]("downArrow")"
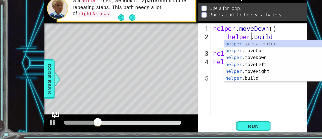
scroll to position [0, 2]
click at [245, 46] on div "helper . moveDown ( ) helper . build ( "downArrow" ) helper . moveDown ( ) help…" at bounding box center [229, 85] width 85 height 95
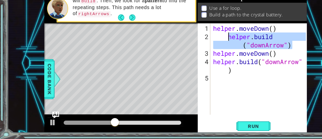
drag, startPoint x: 260, startPoint y: 56, endPoint x: 201, endPoint y: 49, distance: 60.0
click at [201, 49] on div "helper . moveDown ( ) helper . build ( "downArrow" ) helper . moveDown ( ) help…" at bounding box center [229, 85] width 85 height 95
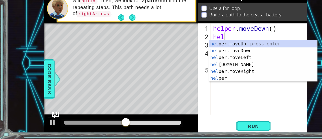
scroll to position [0, 0]
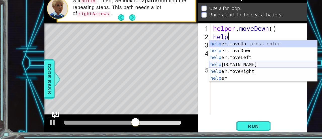
click at [218, 73] on div "help er.moveUp press enter help er.moveDown press enter help er.moveLeft press …" at bounding box center [231, 76] width 95 height 48
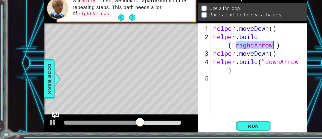
click at [224, 56] on div "helper . moveDown ( ) helper . build ( "rightArrow" ) helper . moveDown ( ) hel…" at bounding box center [228, 77] width 83 height 80
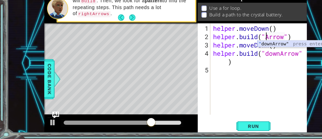
click at [232, 55] on div "" downArrow" press enter" at bounding box center [274, 61] width 95 height 18
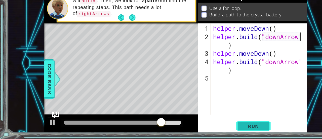
click at [223, 127] on span "Run" at bounding box center [223, 127] width 20 height 5
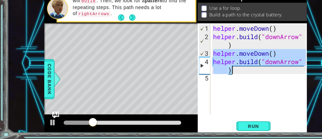
drag, startPoint x: 189, startPoint y: 64, endPoint x: 219, endPoint y: 79, distance: 33.6
click at [219, 79] on div "helper . moveDown ( ) helper . build ( "downArrow" ) helper . moveDown ( ) help…" at bounding box center [229, 85] width 85 height 95
type textarea "helper.moveDown() helper.build("downArrow")"
click at [198, 90] on div "helper . moveDown ( ) helper . build ( "downArrow" ) helper . moveDown ( ) help…" at bounding box center [229, 85] width 85 height 95
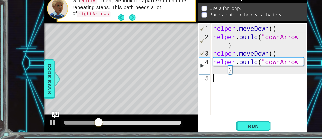
scroll to position [0, 0]
paste textarea "[DOMAIN_NAME]("downArrow")"
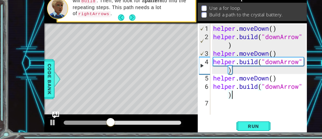
click at [248, 94] on div "helper . moveDown ( ) helper . build ( "downArrow" ) helper . moveDown ( ) help…" at bounding box center [229, 85] width 85 height 95
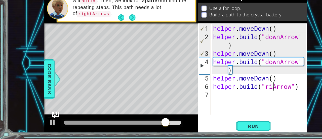
scroll to position [0, 3]
type textarea "[DOMAIN_NAME]("rightArrow")"
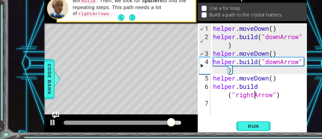
click at [231, 107] on div "helper . moveDown ( ) helper . build ( "downArrow" ) helper . moveDown ( ) help…" at bounding box center [229, 85] width 85 height 95
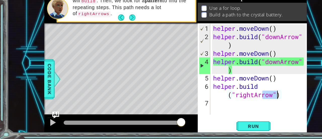
drag, startPoint x: 232, startPoint y: 97, endPoint x: 244, endPoint y: 98, distance: 11.7
click at [244, 98] on div "helper . moveDown ( ) helper . build ( "downArrow" ) helper . moveDown ( ) help…" at bounding box center [229, 85] width 85 height 95
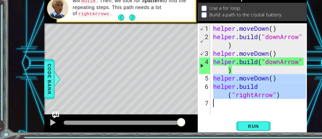
drag, startPoint x: 189, startPoint y: 85, endPoint x: 253, endPoint y: 104, distance: 67.3
click at [253, 104] on div "helper . moveDown ( ) helper . build ( "downArrow" ) helper . moveDown ( ) help…" at bounding box center [229, 85] width 85 height 95
type textarea "[DOMAIN_NAME]("rightArrow")"
click at [231, 111] on div "helper . moveDown ( ) helper . build ( "downArrow" ) helper . moveDown ( ) help…" at bounding box center [228, 77] width 83 height 80
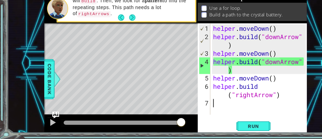
paste textarea "[DOMAIN_NAME]("rightArrow")"
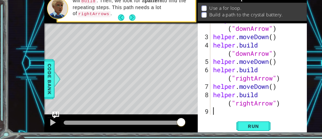
scroll to position [15, 0]
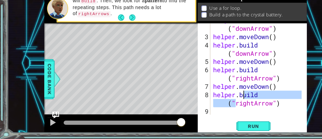
drag, startPoint x: 207, startPoint y: 109, endPoint x: 213, endPoint y: 99, distance: 12.0
click at [213, 99] on div "helper . build ( "downArrow" ) helper . moveDown ( ) helper . build ( "downArro…" at bounding box center [227, 81] width 81 height 102
type textarea "[DOMAIN_NAME]("rightArrow")"
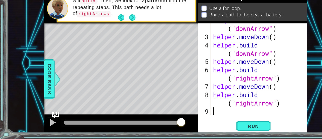
click at [238, 112] on div "helper . build ( "downArrow" ) helper . moveDown ( ) helper . build ( "downArro…" at bounding box center [227, 81] width 81 height 102
click at [235, 93] on div "helper . build ( "downArrow" ) helper . moveDown ( ) helper . build ( "downArro…" at bounding box center [227, 81] width 81 height 102
click at [238, 93] on div "helper . build ( "downArrow" ) helper . moveDown ( ) helper . build ( "downArro…" at bounding box center [227, 81] width 81 height 102
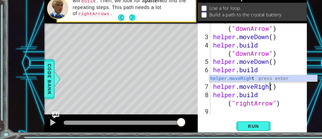
scroll to position [0, 2]
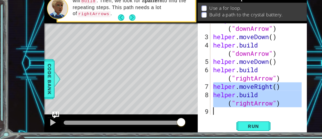
drag, startPoint x: 188, startPoint y: 93, endPoint x: 256, endPoint y: 114, distance: 70.6
click at [256, 114] on div "helper . build ( "downArrow" ) helper . moveDown ( ) helper . build ( "downArro…" at bounding box center [227, 81] width 81 height 102
type textarea "[DOMAIN_NAME]("rightArrow")"
click at [256, 114] on div "helper . build ( "downArrow" ) helper . moveDown ( ) helper . build ( "downArro…" at bounding box center [226, 77] width 79 height 80
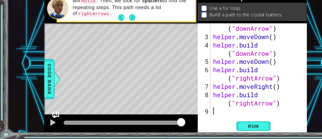
scroll to position [0, 0]
click at [194, 113] on div "helper . build ( "downArrow" ) helper . moveDown ( ) helper . build ( "downArro…" at bounding box center [227, 81] width 81 height 102
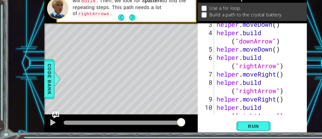
scroll to position [36, 0]
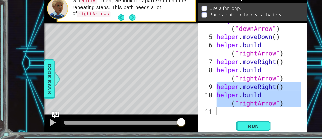
drag, startPoint x: 191, startPoint y: 93, endPoint x: 247, endPoint y: 112, distance: 59.2
click at [247, 112] on div "helper . build ( "downArrow" ) helper . moveDown ( ) helper . build ( "rightArr…" at bounding box center [229, 81] width 78 height 102
type textarea "[DOMAIN_NAME]("rightArrow")"
click at [199, 117] on div "helper . build ( "downArrow" ) helper . moveDown ( ) helper . build ( "rightArr…" at bounding box center [228, 77] width 76 height 80
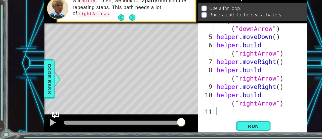
paste textarea "helper.moveRight()"
click at [243, 95] on div "helper . build ( "rightArrow" ) helper . moveRight ( ) helper . build ( "rightA…" at bounding box center [229, 81] width 78 height 102
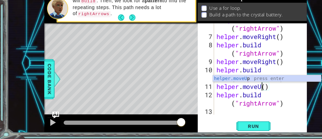
scroll to position [0, 2]
click at [227, 110] on div "helper . build ( "rightArrow" ) helper . moveRight ( ) helper . build ( "rightA…" at bounding box center [229, 81] width 78 height 102
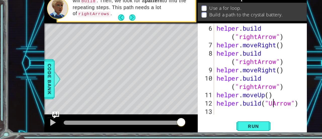
scroll to position [51, 0]
type textarea "[DOMAIN_NAME]("upArrow")"
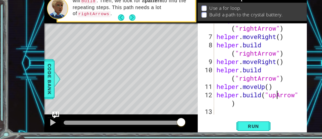
scroll to position [58, 0]
click at [198, 114] on div "helper . build ( "rightArrow" ) helper . moveRight ( ) helper . build ( "rightA…" at bounding box center [229, 81] width 78 height 102
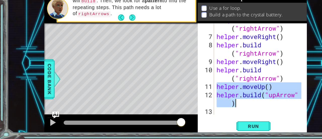
drag, startPoint x: 194, startPoint y: 95, endPoint x: 221, endPoint y: 111, distance: 31.4
click at [221, 111] on div "helper . build ( "rightArrow" ) helper . moveRight ( ) helper . build ( "rightA…" at bounding box center [229, 81] width 78 height 102
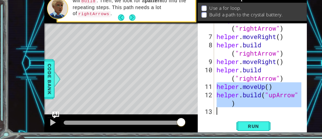
type textarea "[DOMAIN_NAME]("upArrow")"
click at [199, 117] on div "helper . build ( "rightArrow" ) helper . moveRight ( ) helper . build ( "rightA…" at bounding box center [228, 77] width 76 height 80
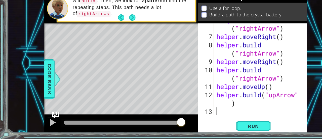
paste textarea "[DOMAIN_NAME]("upArrow")"
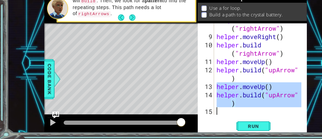
drag, startPoint x: 191, startPoint y: 92, endPoint x: 226, endPoint y: 111, distance: 40.3
click at [226, 111] on div "helper . build ( "rightArrow" ) helper . moveRight ( ) helper . build ( "rightA…" at bounding box center [229, 81] width 78 height 102
type textarea "[DOMAIN_NAME]("upArrow")"
click at [199, 117] on div "helper . build ( "rightArrow" ) helper . moveRight ( ) helper . build ( "rightA…" at bounding box center [228, 77] width 76 height 80
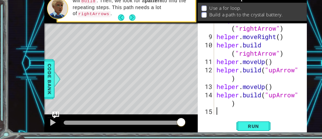
scroll to position [102, 0]
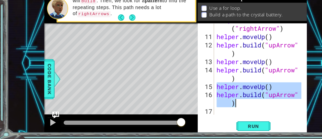
drag, startPoint x: 191, startPoint y: 92, endPoint x: 219, endPoint y: 109, distance: 32.6
click at [219, 109] on div "helper . build ( "rightArrow" ) helper . moveUp ( ) helper . build ( "upArrow" …" at bounding box center [229, 81] width 78 height 102
type textarea "helper.moveUp() helper.build("upArrow")"
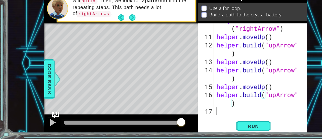
click at [197, 115] on div "helper . build ( "rightArrow" ) helper . moveUp ( ) helper . build ( "upArrow" …" at bounding box center [229, 81] width 78 height 102
paste textarea "[DOMAIN_NAME]("upArrow")"
type textarea "[DOMAIN_NAME]("upArrow")"
drag, startPoint x: 197, startPoint y: 115, endPoint x: 186, endPoint y: 98, distance: 20.7
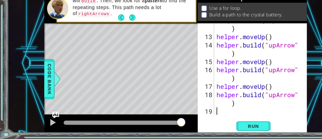
click at [186, 98] on div "18" at bounding box center [181, 103] width 13 height 15
type textarea "[DOMAIN_NAME]("upArrow")"
click at [192, 116] on div "helper . build ( "upArrow" ) helper . moveUp ( ) helper . build ( "upArrow" ) h…" at bounding box center [229, 81] width 78 height 102
paste textarea "[DOMAIN_NAME]("upArrow")"
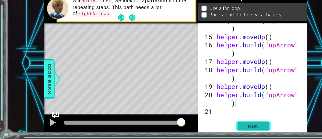
click at [222, 126] on span "Run" at bounding box center [223, 127] width 20 height 5
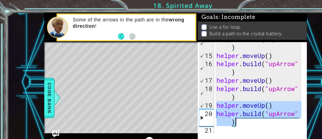
drag, startPoint x: 191, startPoint y: 92, endPoint x: 234, endPoint y: 110, distance: 46.0
click at [234, 110] on div "helper . build ( "upArrow" ) helper . moveUp ( ) helper . build ( "upArrow" ) h…" at bounding box center [229, 81] width 78 height 102
type textarea "helper.moveUp() helper.build("upArrow")"
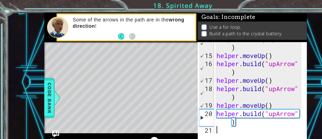
click at [199, 117] on div "helper . build ( "upArrow" ) helper . moveUp ( ) helper . build ( "upArrow" ) h…" at bounding box center [229, 81] width 78 height 102
paste textarea "[DOMAIN_NAME]("upArrow")"
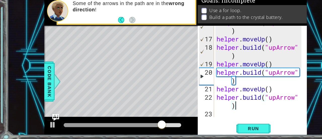
click at [197, 106] on div "helper . build ( "upArrow" ) helper . moveUp ( ) helper . build ( "upArrow" ) h…" at bounding box center [229, 81] width 78 height 102
click at [234, 95] on div "helper . build ( "upArrow" ) helper . moveUp ( ) helper . build ( "upArrow" ) h…" at bounding box center [229, 81] width 78 height 102
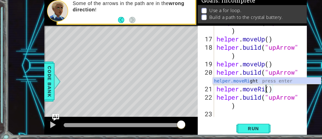
scroll to position [0, 2]
type textarea "helper.moveRight()"
click at [200, 111] on div "helper . build ( "upArrow" ) helper . moveUp ( ) helper . build ( "upArrow" ) h…" at bounding box center [229, 81] width 78 height 102
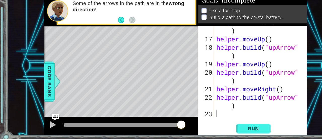
scroll to position [0, 0]
click at [244, 103] on div "helper . build ( "upArrow" ) helper . moveUp ( ) helper . build ( "upArrow" ) h…" at bounding box center [229, 81] width 78 height 102
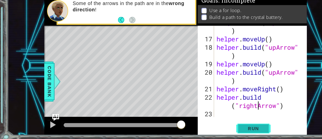
click at [228, 127] on span "Run" at bounding box center [223, 127] width 20 height 5
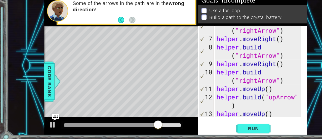
scroll to position [59, 0]
click at [227, 87] on div "helper . build ( "rightArrow" ) helper . moveRight ( ) helper . build ( "rightA…" at bounding box center [229, 85] width 78 height 110
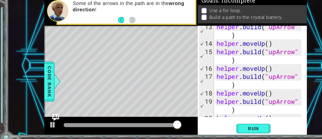
scroll to position [120, 0]
click at [219, 128] on span "Run" at bounding box center [223, 127] width 20 height 5
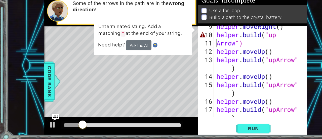
scroll to position [91, 0]
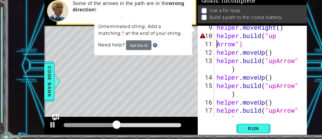
click at [217, 56] on div "helper . moveRight ( ) helper . build ( "up Arrow ") helper . moveUp ( ) helper…" at bounding box center [229, 86] width 78 height 102
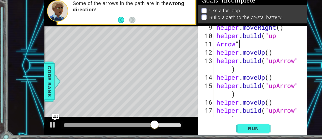
scroll to position [0, 1]
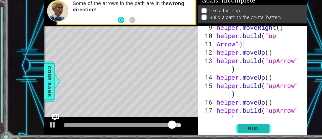
click at [224, 127] on span "Run" at bounding box center [223, 127] width 20 height 5
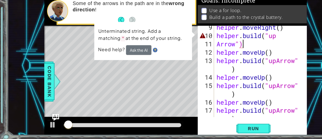
scroll to position [85, 0]
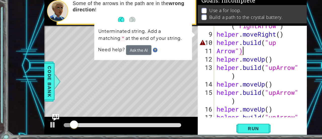
click at [212, 54] on div "helper . build ( "rightArrow" ) helper . moveRight ( ) helper . build ( "up Arr…" at bounding box center [229, 81] width 78 height 110
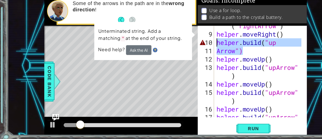
drag, startPoint x: 217, startPoint y: 62, endPoint x: 191, endPoint y: 50, distance: 28.2
click at [191, 50] on div "helper . build ( "rightArrow" ) helper . moveRight ( ) helper . build ( "up Arr…" at bounding box center [229, 81] width 78 height 110
type textarea "helper.build("up Arrow")"
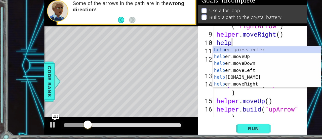
scroll to position [0, 0]
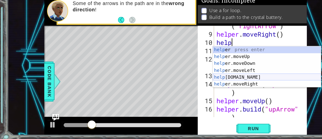
click at [200, 83] on div "help er press enter help er.moveUp press enter help er.moveDown press enter hel…" at bounding box center [235, 79] width 95 height 48
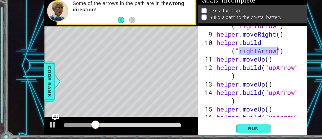
click at [225, 61] on div "helper . build ( "rightArrow" ) helper . moveRight ( ) helper . build ( "rightA…" at bounding box center [228, 77] width 76 height 80
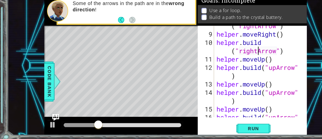
click at [227, 60] on div "helper . build ( "rightArrow" ) helper . moveRight ( ) helper . build ( "rightA…" at bounding box center [229, 81] width 78 height 110
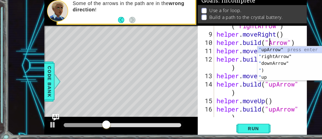
scroll to position [0, 2]
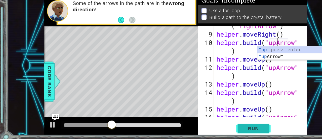
click at [222, 129] on span "Run" at bounding box center [223, 127] width 20 height 5
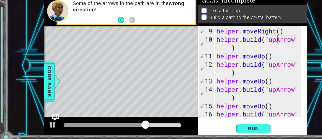
scroll to position [88, 0]
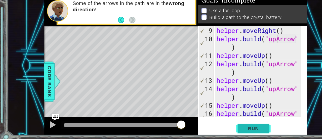
click at [217, 129] on span "Run" at bounding box center [223, 127] width 20 height 5
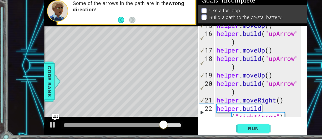
scroll to position [158, 0]
click at [244, 89] on div "helper . moveUp ( ) helper . build ( "upArrow" ) helper . moveUp ( ) helper . b…" at bounding box center [229, 84] width 78 height 102
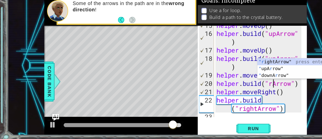
scroll to position [0, 3]
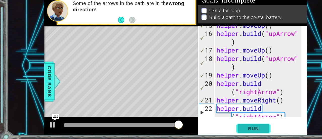
click at [233, 125] on button "Run" at bounding box center [223, 128] width 30 height 10
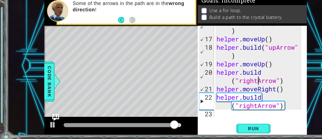
scroll to position [0, 0]
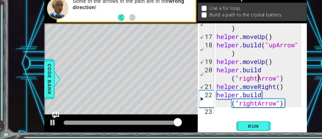
click at [258, 100] on div "helper . build ( "upArrow" ) helper . moveUp ( ) helper . build ( "upArrow" ) h…" at bounding box center [229, 81] width 78 height 102
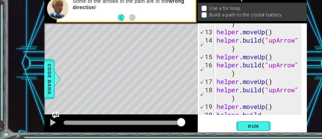
scroll to position [128, 0]
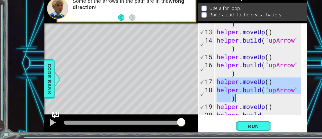
drag, startPoint x: 192, startPoint y: 88, endPoint x: 260, endPoint y: 100, distance: 69.7
click at [260, 100] on div "helper . build ( "upArrow" ) helper . moveUp ( ) helper . build ( "upArrow" ) h…" at bounding box center [229, 81] width 78 height 110
type textarea "helper.moveUp() helper.build("upArrow")"
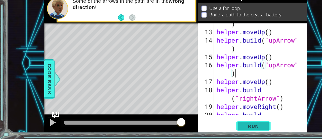
click at [225, 127] on span "Run" at bounding box center [223, 127] width 20 height 5
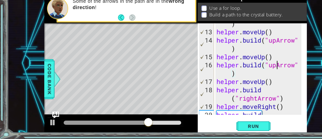
click at [244, 73] on div "helper . build ( "upArrow" ) helper . moveUp ( ) helper . build ( "upArrow" ) h…" at bounding box center [229, 81] width 78 height 110
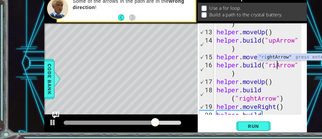
scroll to position [0, 3]
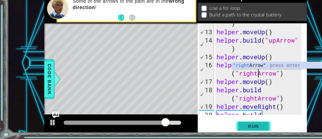
click at [221, 127] on span "Run" at bounding box center [223, 127] width 20 height 5
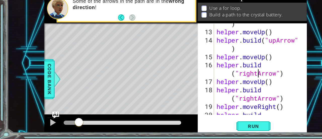
drag, startPoint x: 161, startPoint y: 124, endPoint x: 58, endPoint y: 126, distance: 103.0
click at [65, 126] on div at bounding box center [69, 124] width 9 height 9
click at [44, 124] on div at bounding box center [46, 124] width 7 height 7
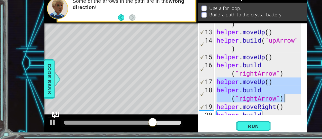
drag, startPoint x: 191, startPoint y: 89, endPoint x: 252, endPoint y: 105, distance: 63.8
click at [252, 105] on div "helper . build ( "upArrow" ) helper . moveUp ( ) helper . build ( "upArrow" ) h…" at bounding box center [229, 81] width 78 height 110
type textarea "helper.moveUp() helper.build("rightArrow")"
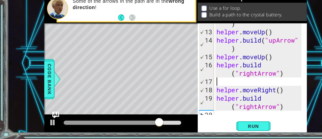
scroll to position [124, 0]
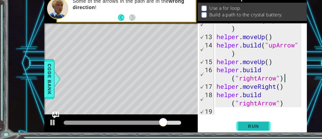
click at [218, 125] on span "Run" at bounding box center [223, 127] width 20 height 5
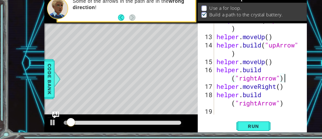
click at [96, 127] on div at bounding box center [108, 124] width 108 height 7
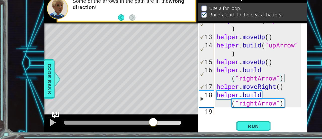
drag, startPoint x: 79, startPoint y: 123, endPoint x: 135, endPoint y: 125, distance: 55.4
click at [135, 125] on div at bounding box center [107, 125] width 103 height 4
drag, startPoint x: 135, startPoint y: 125, endPoint x: 154, endPoint y: 129, distance: 20.1
click at [154, 129] on div at bounding box center [106, 125] width 135 height 16
click at [155, 129] on div at bounding box center [106, 125] width 135 height 16
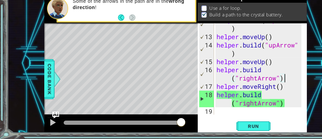
drag, startPoint x: 151, startPoint y: 123, endPoint x: 170, endPoint y: 126, distance: 19.4
click at [170, 126] on div at bounding box center [106, 125] width 135 height 16
click at [219, 125] on button "Run" at bounding box center [223, 128] width 30 height 10
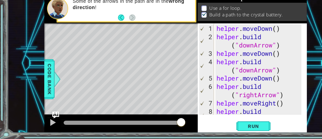
scroll to position [0, 0]
drag, startPoint x: 159, startPoint y: 123, endPoint x: 169, endPoint y: 124, distance: 10.1
click at [169, 124] on div at bounding box center [106, 125] width 135 height 16
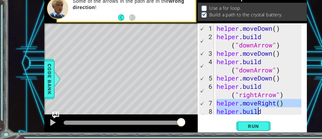
drag, startPoint x: 191, startPoint y: 108, endPoint x: 243, endPoint y: 114, distance: 52.1
click at [243, 114] on div "helper . moveDown ( ) helper . build ( "downArrow" ) helper . moveDown ( ) help…" at bounding box center [229, 89] width 78 height 102
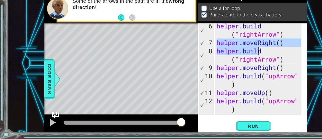
scroll to position [124, 0]
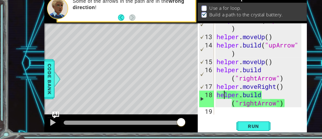
click at [198, 98] on div "helper . build ( "upArrow" ) helper . moveUp ( ) helper . build ( "upArrow" ) h…" at bounding box center [229, 81] width 78 height 102
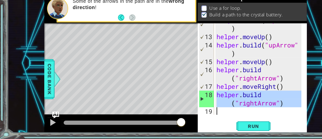
drag, startPoint x: 192, startPoint y: 101, endPoint x: 265, endPoint y: 111, distance: 73.9
click at [265, 111] on div "helper.build("rightArrow") 12 13 14 15 16 17 18 19 helper . build ( "upArrow" )…" at bounding box center [221, 77] width 95 height 80
type textarea "[DOMAIN_NAME]("rightArrow")"
click at [196, 116] on div "helper . build ( "upArrow" ) helper . moveUp ( ) helper . build ( "upArrow" ) h…" at bounding box center [228, 77] width 76 height 80
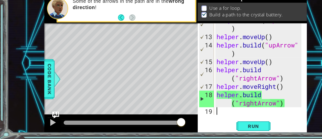
scroll to position [138, 0]
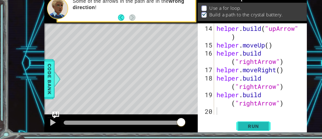
click at [217, 129] on span "Run" at bounding box center [223, 127] width 20 height 5
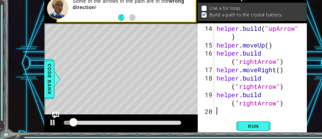
click at [236, 111] on div "helper . build ( "upArrow" ) helper . moveUp ( ) helper . build ( "rightArrow" …" at bounding box center [229, 89] width 78 height 102
click at [247, 109] on div "helper . build ( "upArrow" ) helper . moveUp ( ) helper . build ( "rightArrow" …" at bounding box center [229, 89] width 78 height 102
type textarea "[DOMAIN_NAME]("rightArrow")"
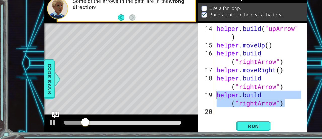
drag, startPoint x: 250, startPoint y: 109, endPoint x: 191, endPoint y: 99, distance: 60.5
click at [191, 99] on div "helper . build ( "upArrow" ) helper . moveUp ( ) helper . build ( "rightArrow" …" at bounding box center [229, 89] width 78 height 102
click at [193, 115] on div "helper . build ( "upArrow" ) helper . moveUp ( ) helper . build ( "rightArrow" …" at bounding box center [229, 89] width 78 height 102
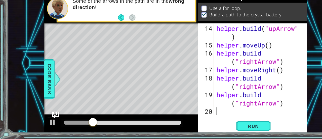
paste textarea "[DOMAIN_NAME]("rightArrow")"
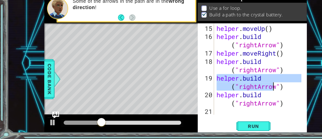
drag, startPoint x: 192, startPoint y: 85, endPoint x: 241, endPoint y: 94, distance: 49.4
click at [241, 94] on div "helper . moveUp ( ) helper . build ( "rightArrow" ) helper . moveRight ( ) help…" at bounding box center [229, 85] width 78 height 95
drag, startPoint x: 250, startPoint y: 94, endPoint x: 192, endPoint y: 83, distance: 59.4
click at [192, 83] on div "helper . moveUp ( ) helper . build ( "rightArrow" ) helper . moveRight ( ) help…" at bounding box center [229, 85] width 78 height 95
click at [215, 85] on div "helper . moveUp ( ) helper . build ( "rightArrow" ) helper . moveRight ( ) help…" at bounding box center [228, 77] width 76 height 80
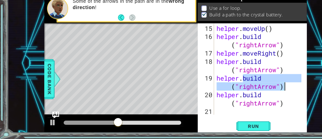
drag, startPoint x: 215, startPoint y: 85, endPoint x: 249, endPoint y: 94, distance: 34.5
click at [249, 94] on div "helper . moveUp ( ) helper . build ( "rightArrow" ) helper . moveRight ( ) help…" at bounding box center [229, 85] width 78 height 95
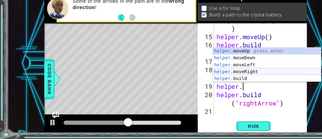
click at [223, 80] on div "helper. moveUp press enter helper. moveDown press enter helper. moveLeft press …" at bounding box center [235, 79] width 95 height 42
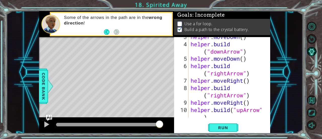
scroll to position [27, 0]
click at [228, 96] on div "helper . moveDown ( ) helper . build ( "downArrow" ) helper . moveDown ( ) help…" at bounding box center [229, 84] width 78 height 102
click at [244, 103] on div "helper . moveDown ( ) helper . build ( "downArrow" ) helper . moveDown ( ) help…" at bounding box center [229, 84] width 78 height 102
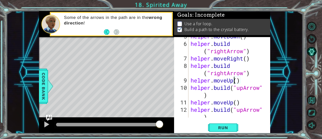
scroll to position [51, 0]
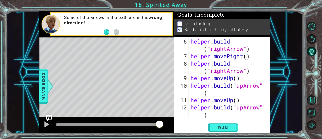
click at [244, 87] on div "helper . build ( "rightArrow" ) helper . moveRight ( ) helper . build ( "rightA…" at bounding box center [229, 89] width 78 height 102
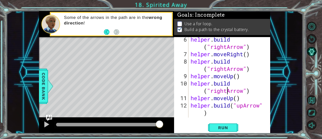
scroll to position [56, 0]
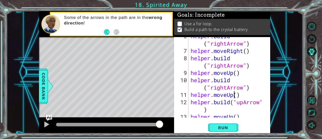
click at [234, 96] on div "helper . build ( "rightArrow" ) helper . moveRight ( ) helper . build ( "rightA…" at bounding box center [229, 83] width 78 height 102
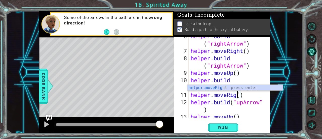
scroll to position [0, 2]
click at [244, 102] on div "helper . build ( "rightArrow" ) helper . moveRight ( ) helper . build ( "rightA…" at bounding box center [229, 83] width 78 height 102
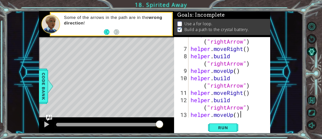
scroll to position [58, 0]
click at [247, 113] on div "helper . build ( "rightArrow" ) helper . moveRight ( ) helper . build ( "rightA…" at bounding box center [229, 85] width 78 height 110
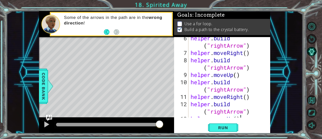
scroll to position [54, 0]
click at [226, 113] on div "helper . build ( "rightArrow" ) helper . moveRight ( ) helper . build ( "rightA…" at bounding box center [229, 85] width 78 height 102
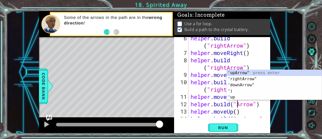
scroll to position [0, 2]
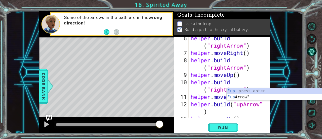
click at [215, 103] on div "helper . build ( "rightArrow" ) helper . moveRight ( ) helper . build ( "rightA…" at bounding box center [229, 85] width 78 height 102
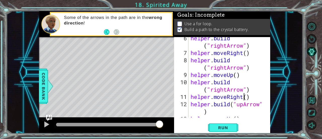
click at [245, 97] on div "helper . build ( "rightArrow" ) helper . moveRight ( ) helper . build ( "rightA…" at bounding box center [229, 85] width 78 height 102
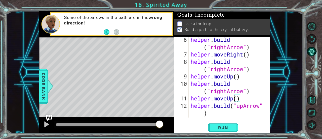
scroll to position [53, 0]
drag, startPoint x: 234, startPoint y: 99, endPoint x: 228, endPoint y: 99, distance: 5.5
click at [228, 99] on div "helper . build ( "rightArrow" ) helper . moveRight ( ) helper . build ( "rightA…" at bounding box center [229, 87] width 78 height 102
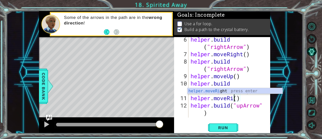
scroll to position [0, 2]
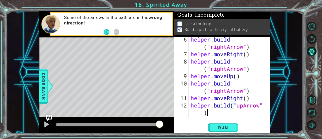
click at [228, 111] on div "helper . build ( "rightArrow" ) helper . moveRight ( ) helper . build ( "rightA…" at bounding box center [229, 87] width 78 height 102
type textarea "[DOMAIN_NAME]("upArrow")"
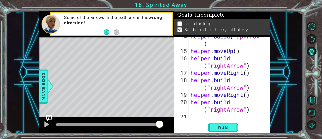
scroll to position [146, 0]
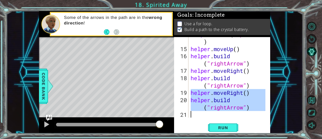
drag, startPoint x: 192, startPoint y: 93, endPoint x: 262, endPoint y: 113, distance: 73.1
click at [262, 113] on div "helper . build ( "upArrow" ) helper . moveUp ( ) helper . build ( "rightArrow" …" at bounding box center [229, 81] width 78 height 102
type textarea "[DOMAIN_NAME]("rightArrow")"
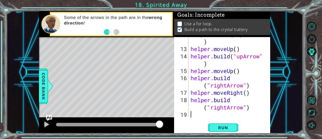
scroll to position [124, 0]
click at [229, 126] on span "Run" at bounding box center [223, 127] width 20 height 5
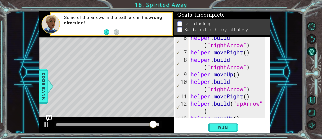
scroll to position [55, 0]
click at [228, 68] on div "helper . build ( "rightArrow" ) helper . moveRight ( ) helper . build ( "rightA…" at bounding box center [229, 85] width 78 height 102
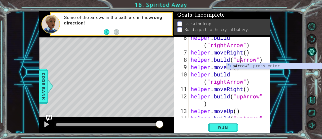
scroll to position [0, 2]
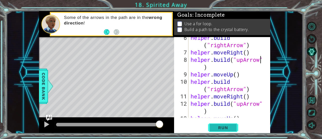
type textarea "[DOMAIN_NAME]("upArrow")"
click at [235, 128] on button "Run" at bounding box center [223, 128] width 30 height 10
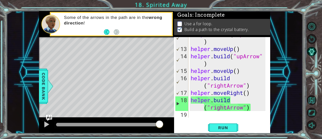
scroll to position [124, 0]
click at [47, 92] on span "Code Bank" at bounding box center [44, 86] width 8 height 31
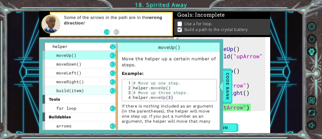
scroll to position [10, 0]
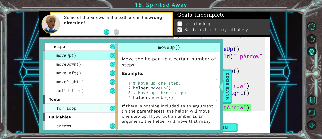
click at [109, 110] on div "for loop" at bounding box center [81, 107] width 76 height 9
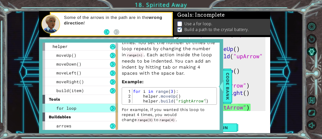
scroll to position [22, 0]
